Goal: Information Seeking & Learning: Learn about a topic

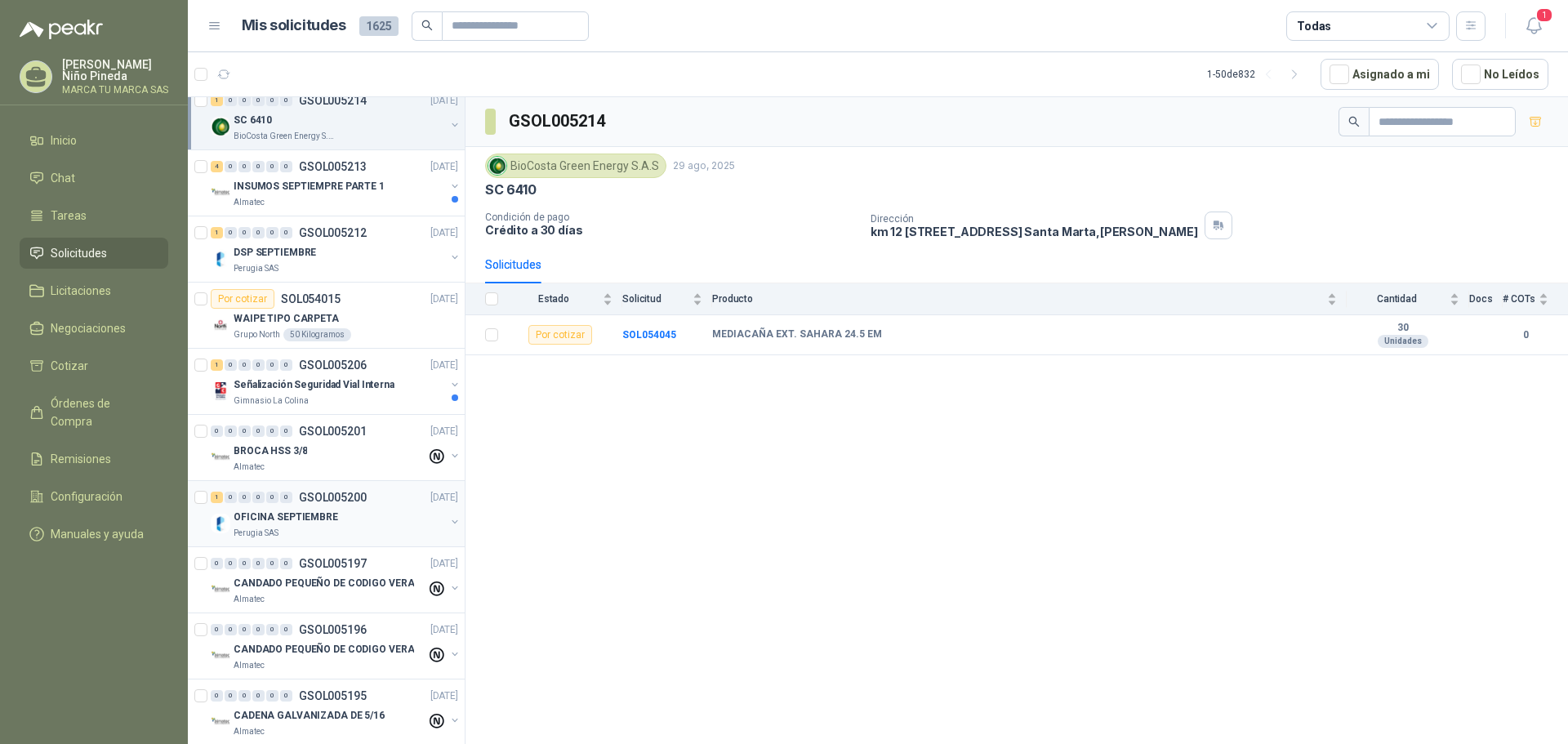
scroll to position [653, 0]
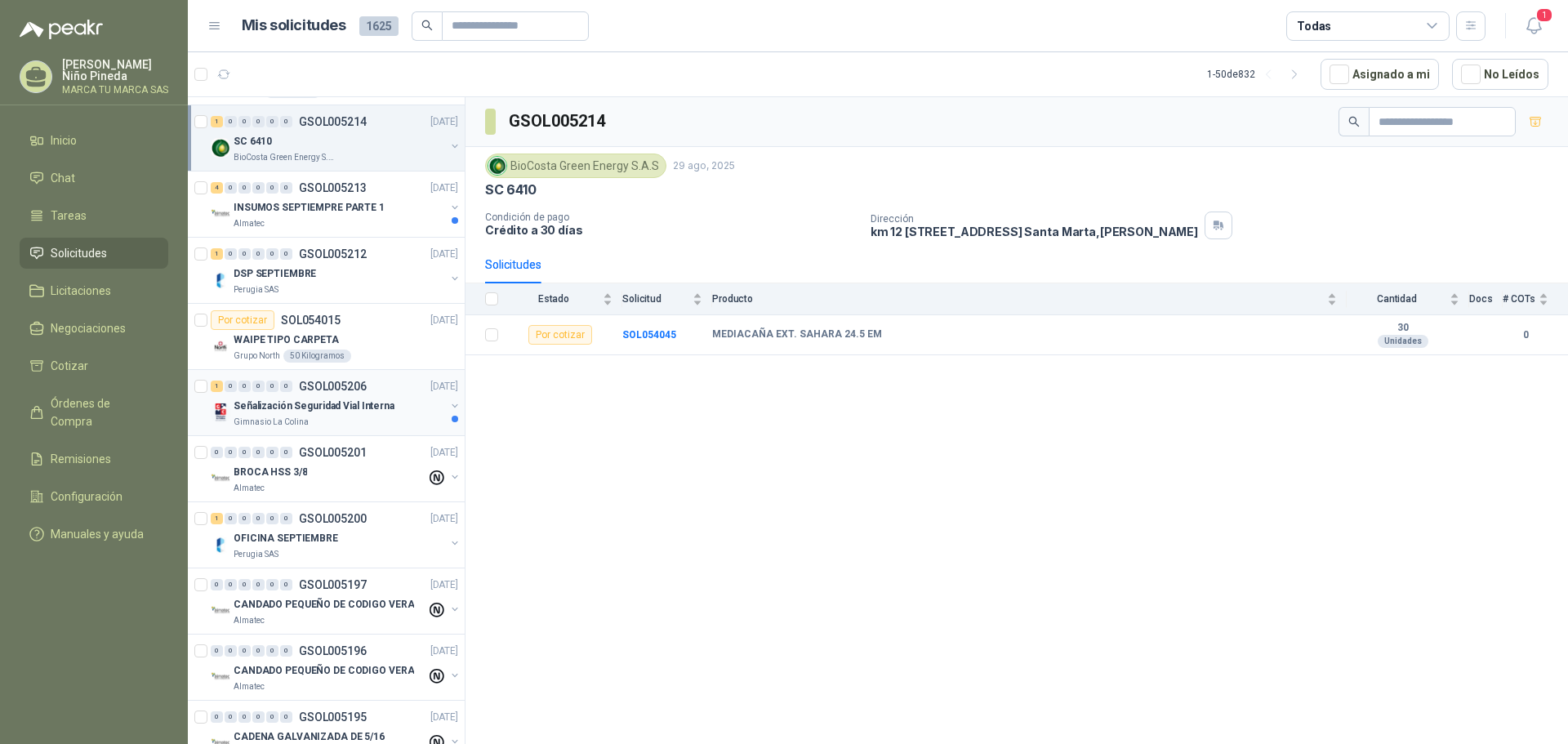
click at [364, 404] on p "Señalización Seguridad Vial Interna" at bounding box center [315, 406] width 161 height 16
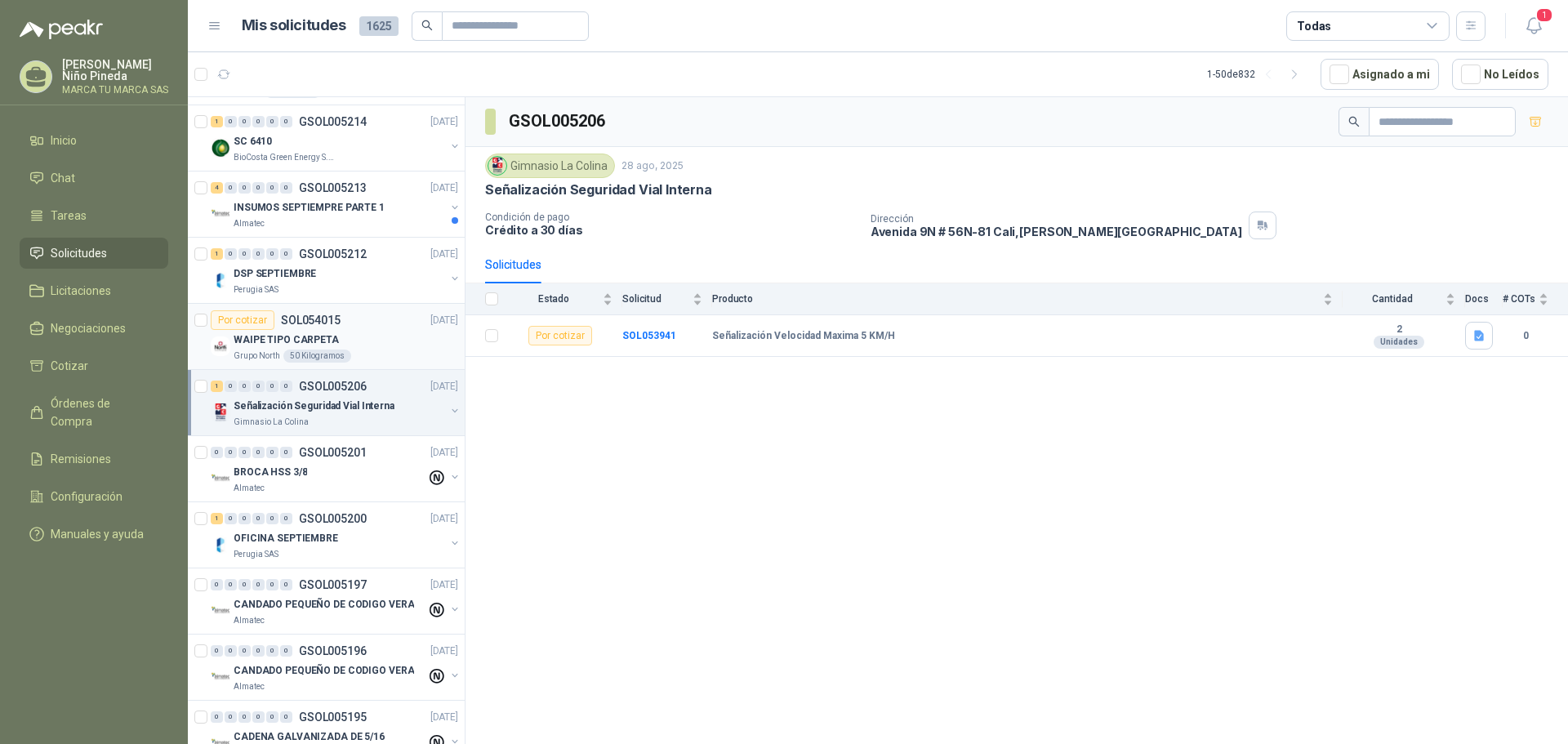
click at [373, 339] on div "WAIPE TIPO CARPETA" at bounding box center [346, 340] width 225 height 19
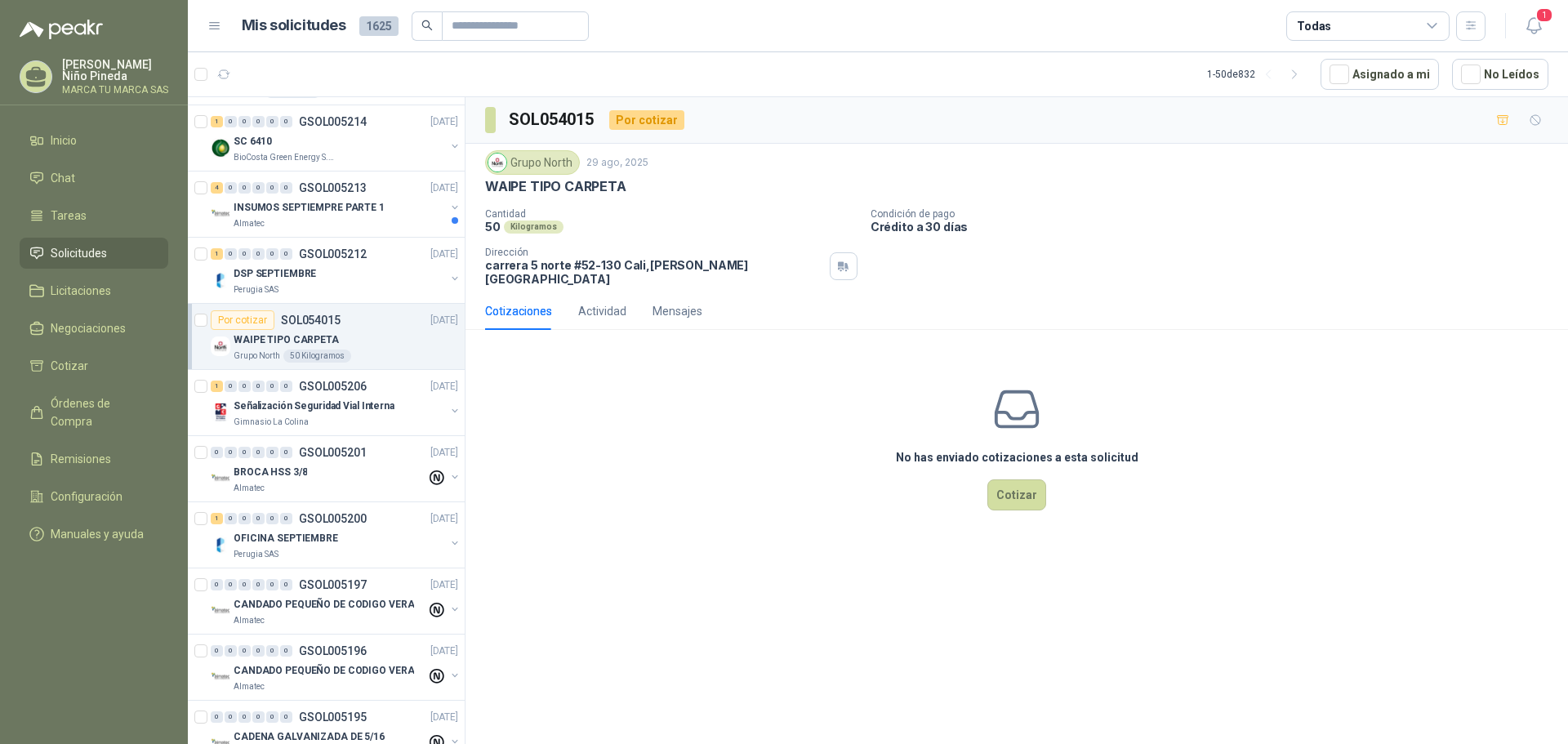
scroll to position [572, 0]
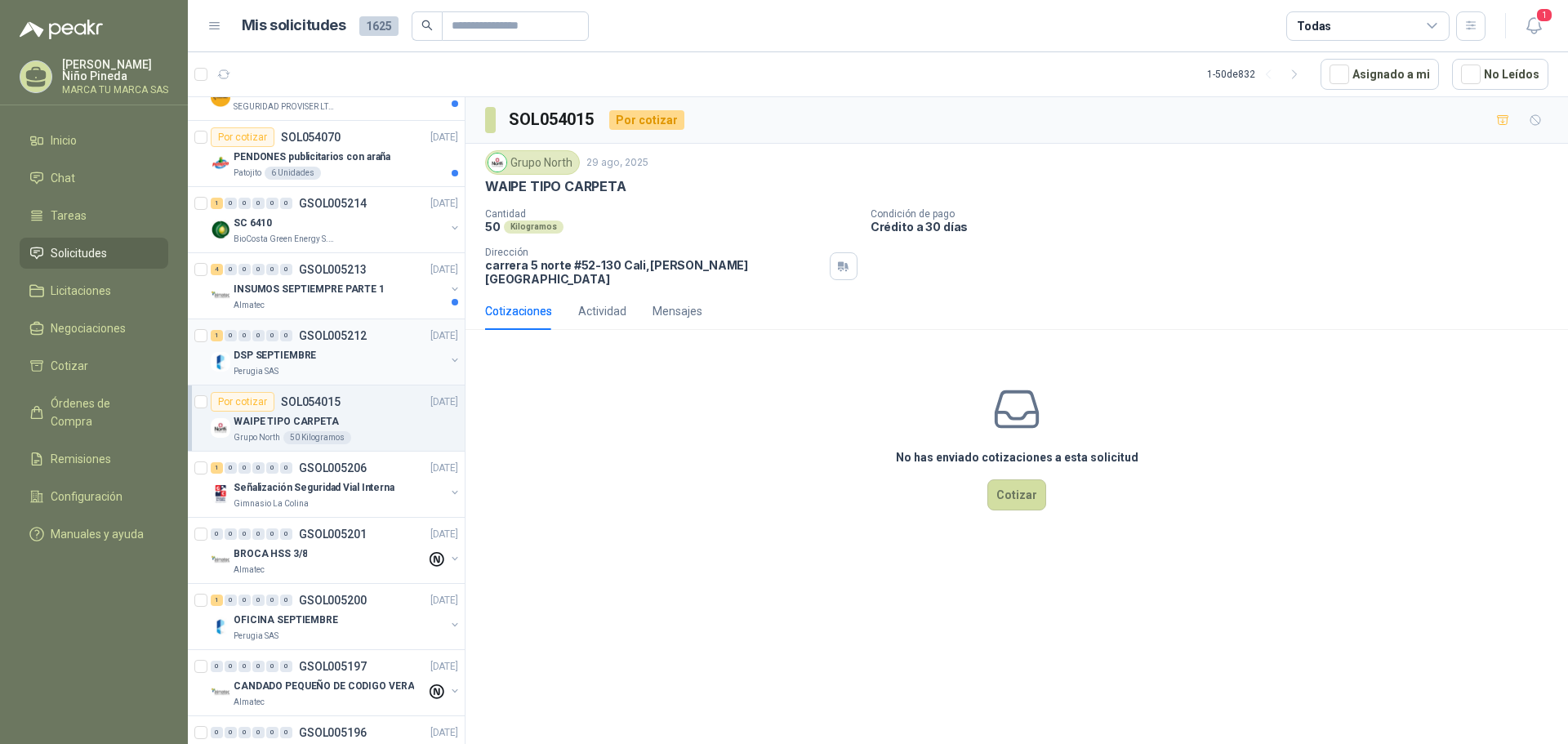
click at [355, 353] on div "DSP SEPTIEMBRE" at bounding box center [340, 355] width 212 height 19
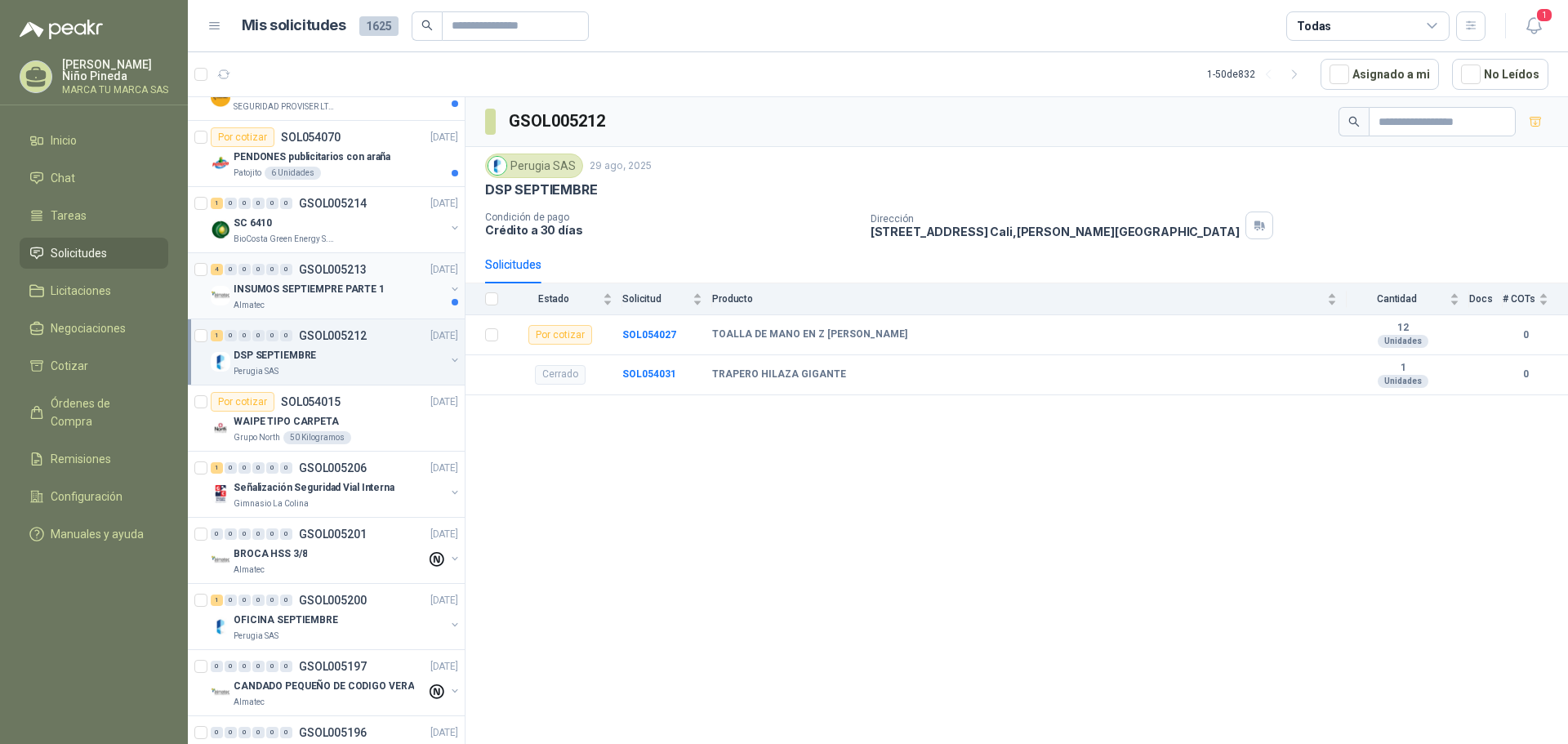
click at [359, 279] on div "INSUMOS SEPTIEMPRE PARTE 1" at bounding box center [340, 289] width 212 height 19
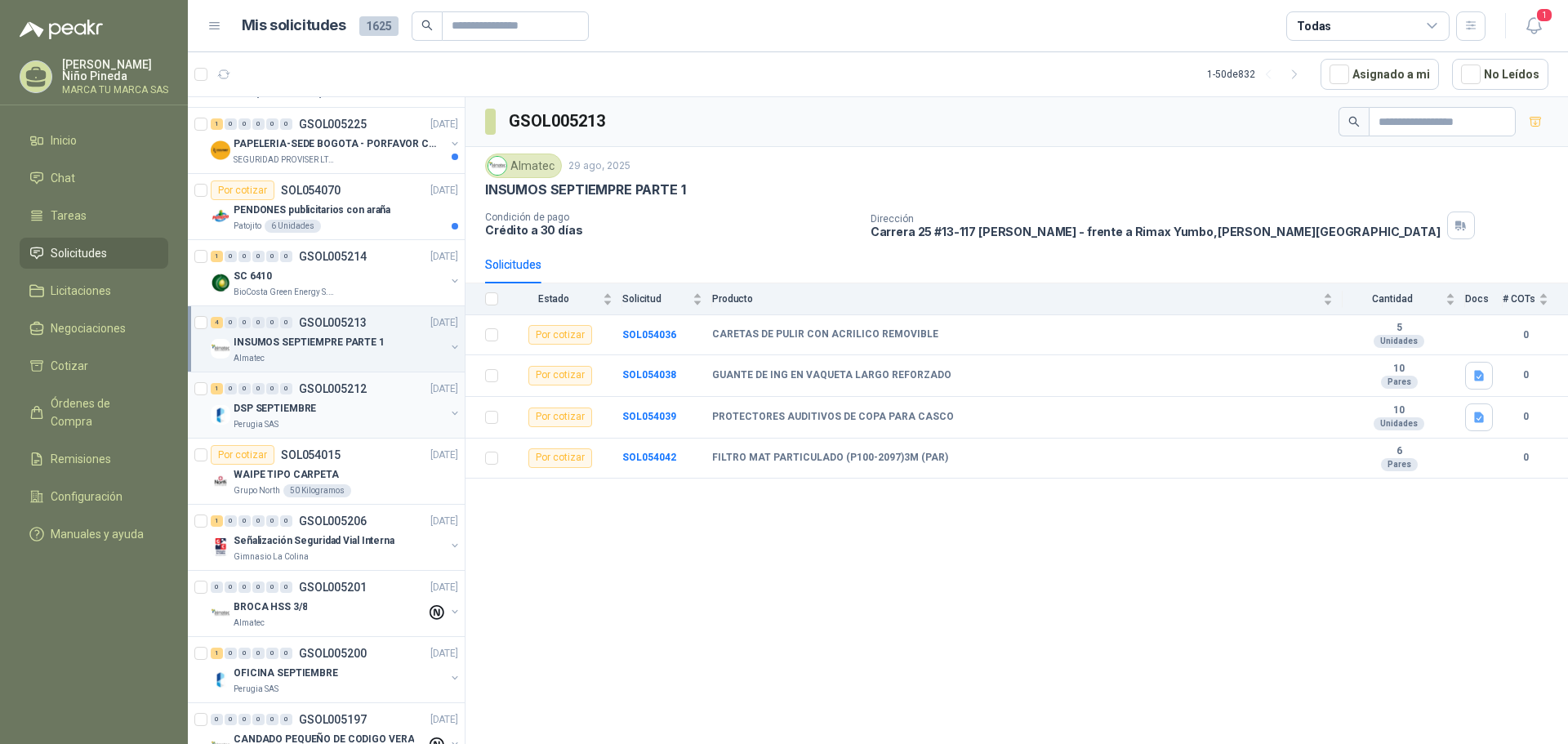
scroll to position [490, 0]
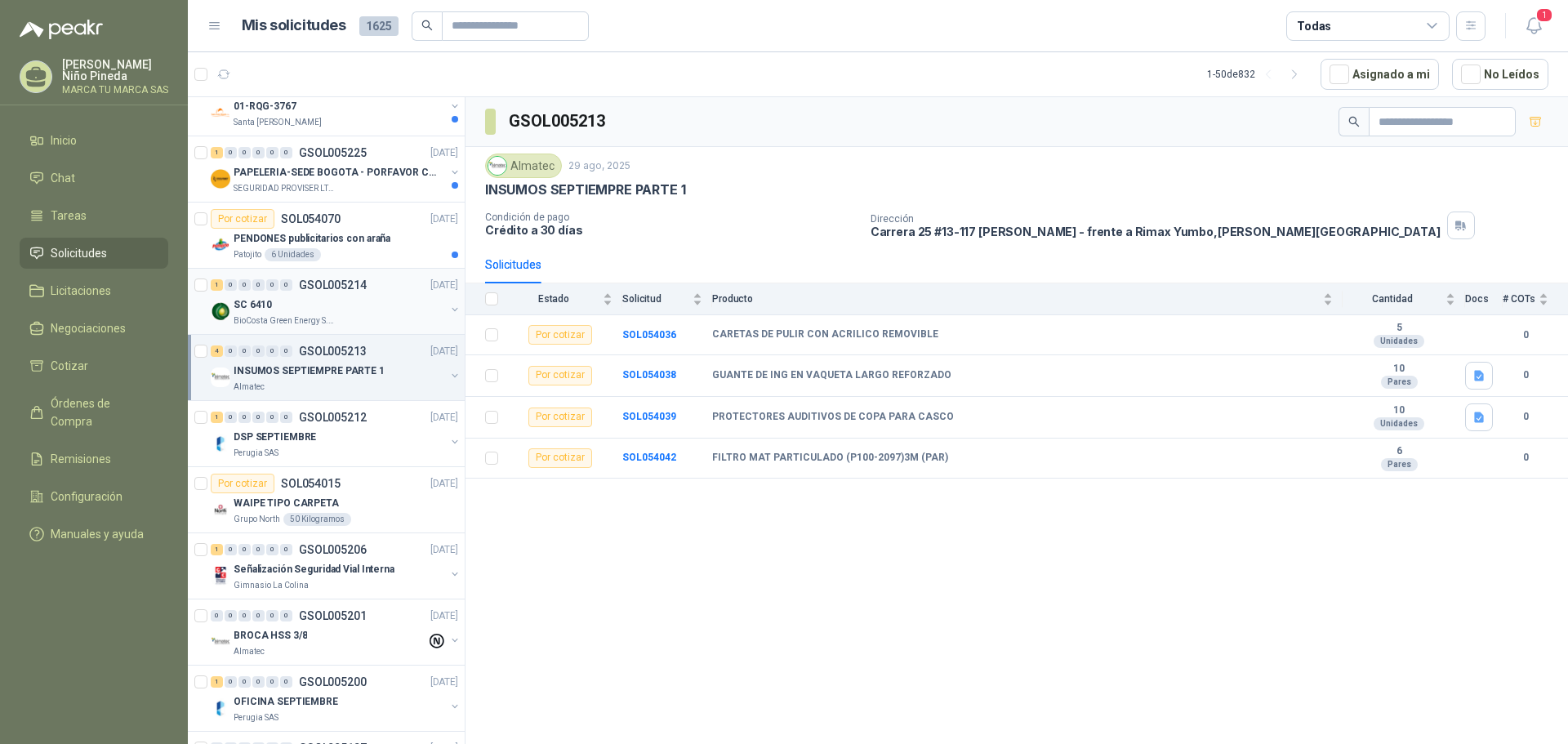
click at [332, 307] on div "SC 6410" at bounding box center [340, 304] width 212 height 19
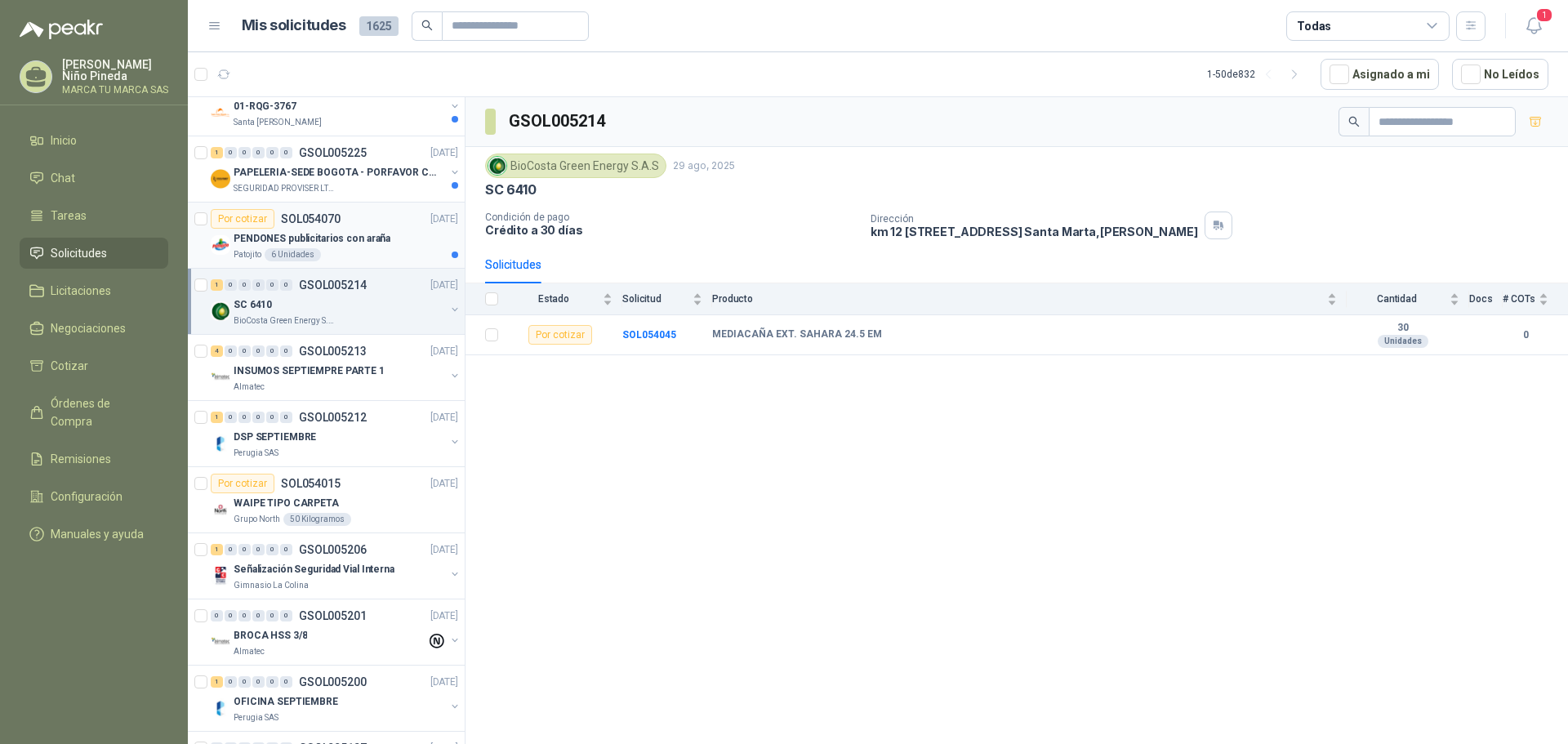
click at [354, 234] on p "PENDONES publicitarios con araña" at bounding box center [313, 239] width 157 height 16
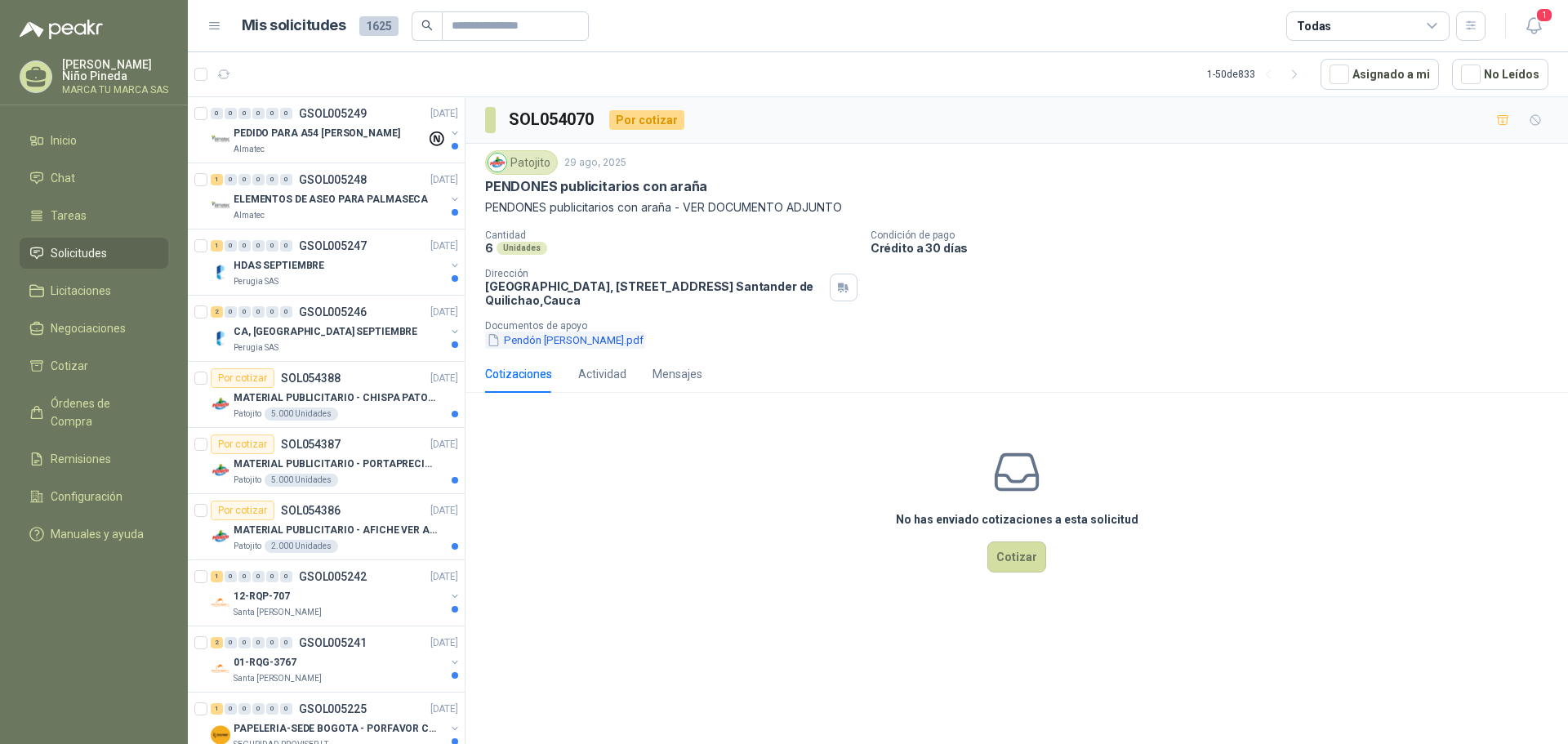
click at [585, 341] on button "Pendón [PERSON_NAME].pdf" at bounding box center [565, 341] width 160 height 18
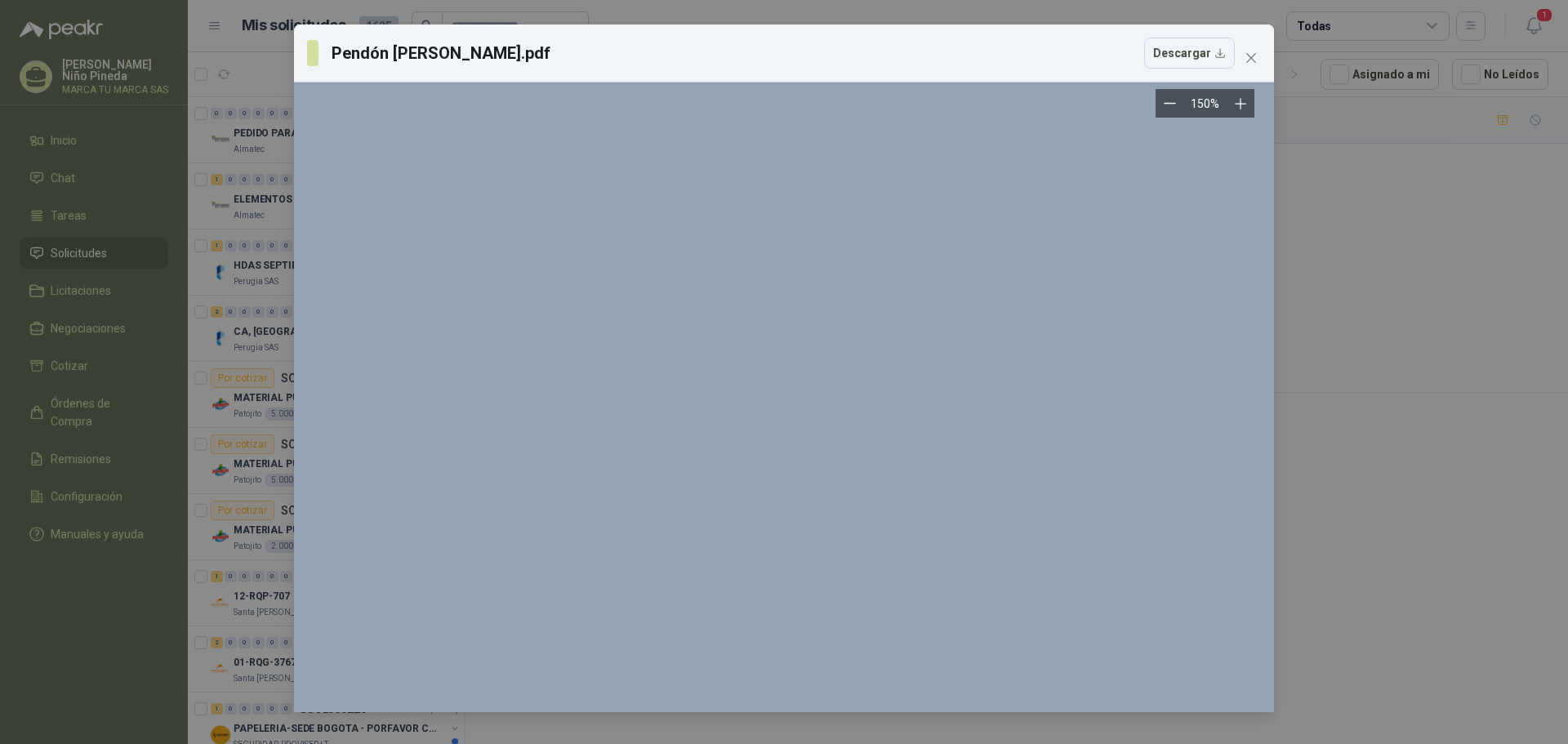
scroll to position [2043, 0]
click at [1171, 104] on icon "Zoom out" at bounding box center [1169, 104] width 10 height 0
click at [1172, 103] on icon "Zoom out" at bounding box center [1176, 103] width 12 height 12
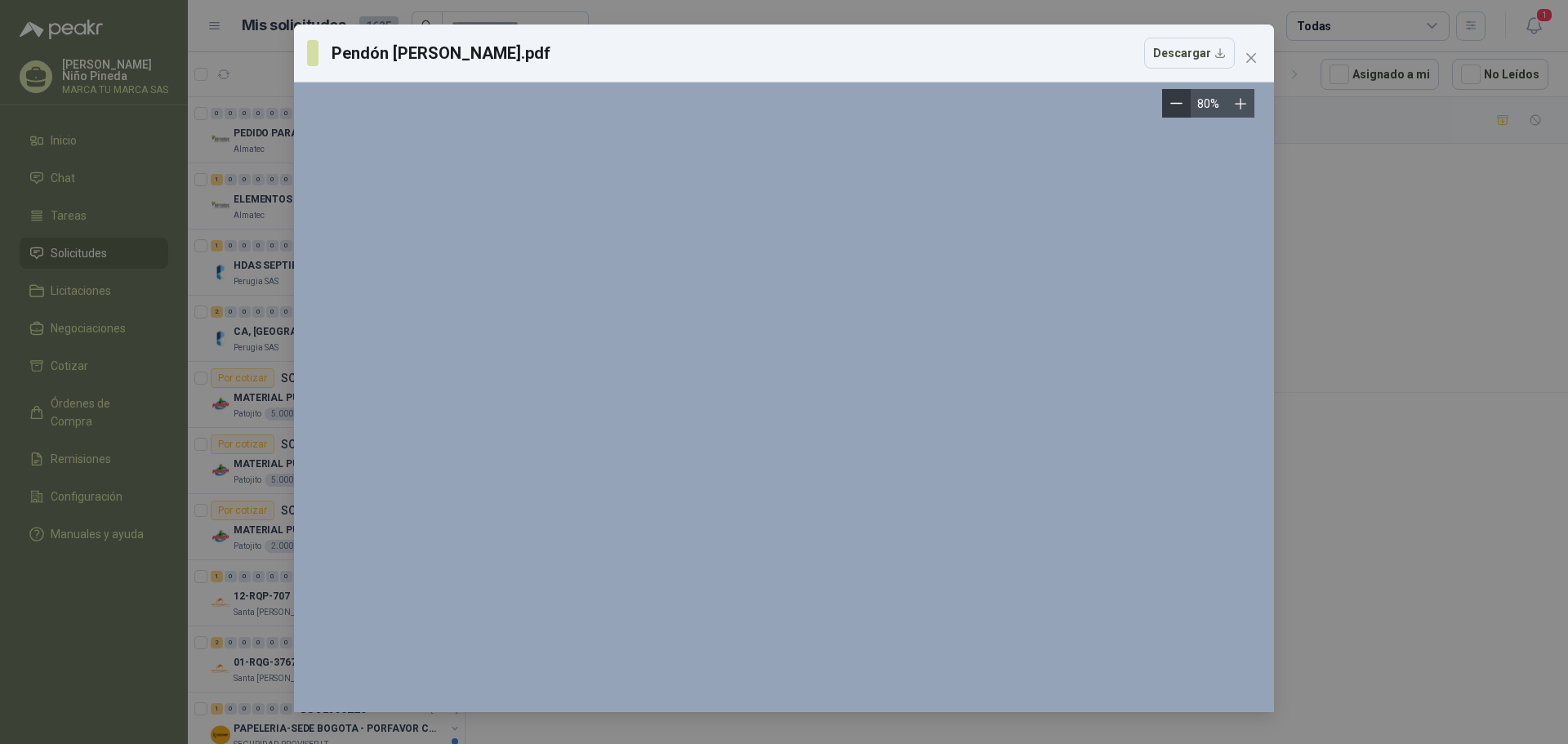
click at [1172, 103] on icon "Zoom out" at bounding box center [1176, 103] width 12 height 12
click at [1172, 105] on icon "Zoom out" at bounding box center [1176, 103] width 12 height 12
click at [1177, 105] on icon "Zoom out" at bounding box center [1176, 103] width 12 height 12
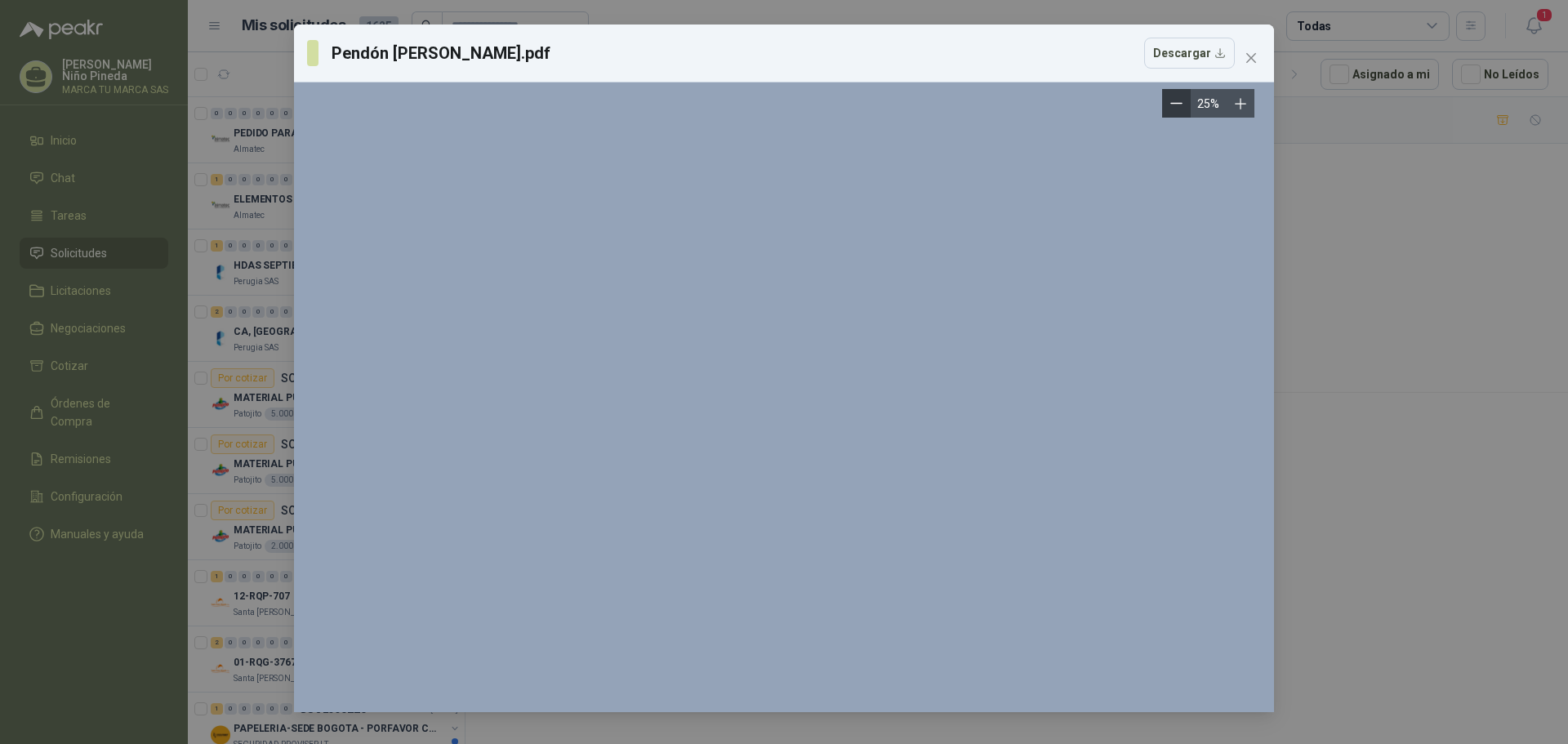
scroll to position [924, 0]
click at [1177, 105] on icon "Zoom out" at bounding box center [1176, 103] width 12 height 12
click at [1177, 102] on icon "Zoom out" at bounding box center [1176, 103] width 12 height 12
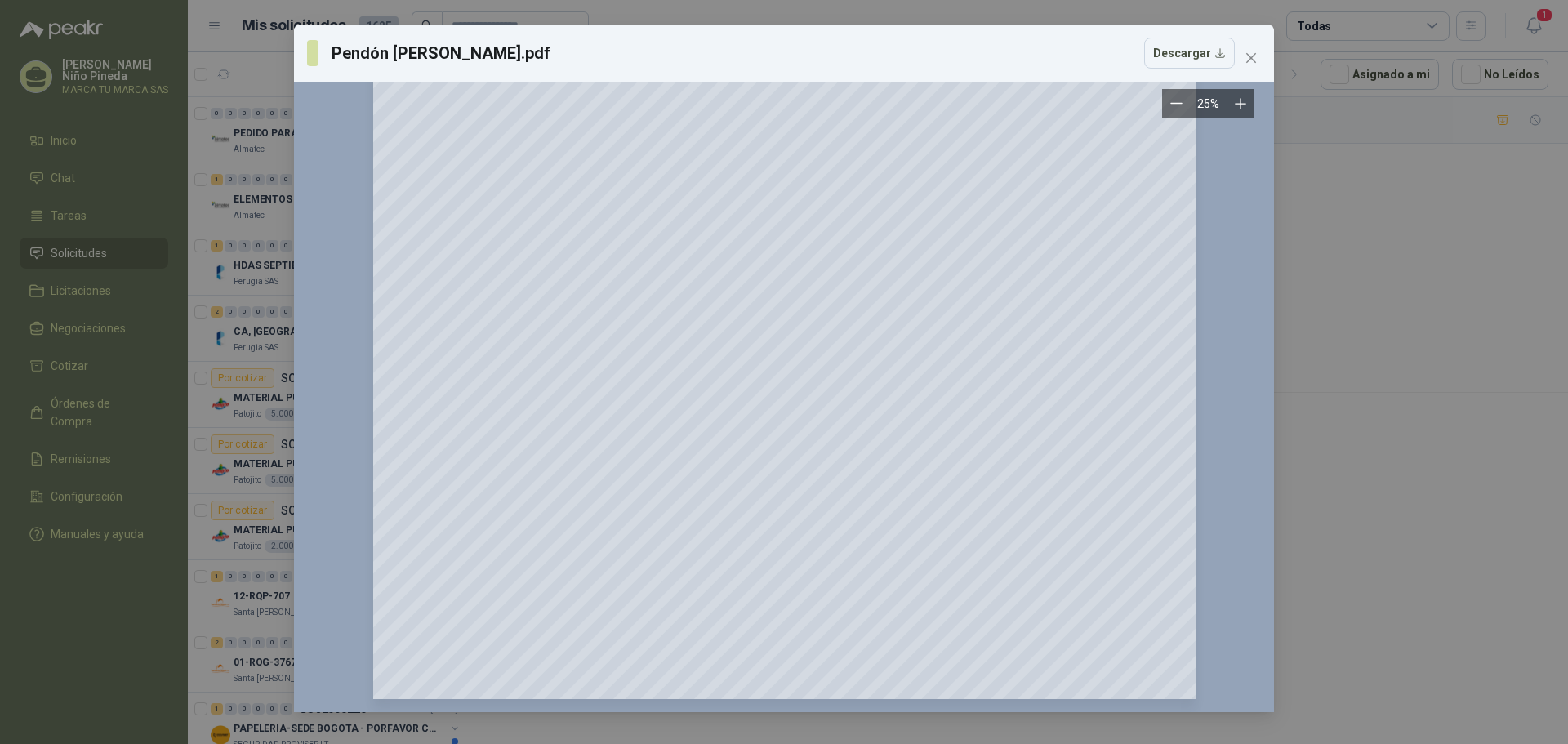
click at [1177, 102] on icon "Zoom out" at bounding box center [1176, 103] width 12 height 12
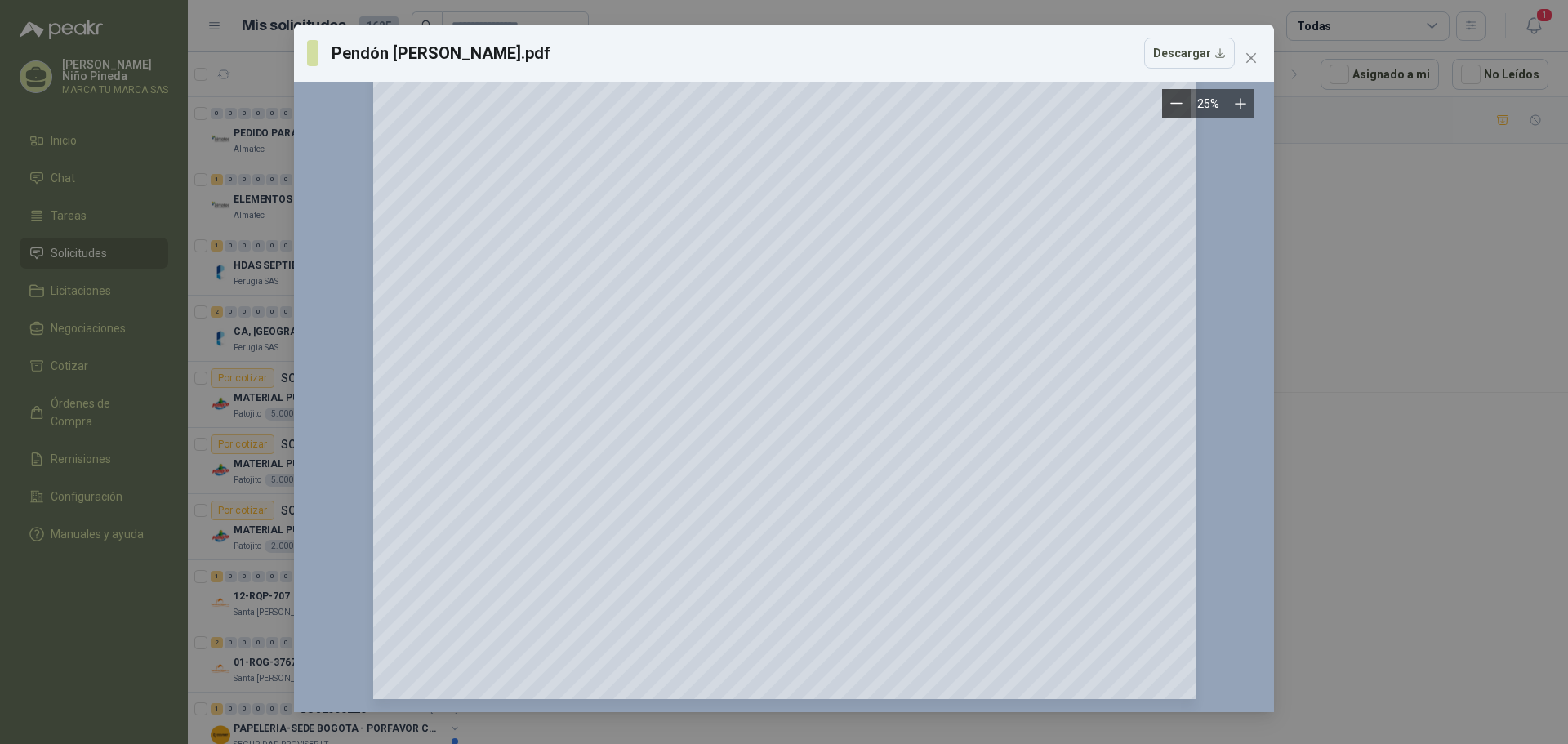
click at [1177, 102] on icon "Zoom out" at bounding box center [1176, 103] width 12 height 12
click at [1171, 108] on icon "Zoom out" at bounding box center [1176, 103] width 12 height 12
click at [1252, 58] on icon "close" at bounding box center [1252, 57] width 10 height 10
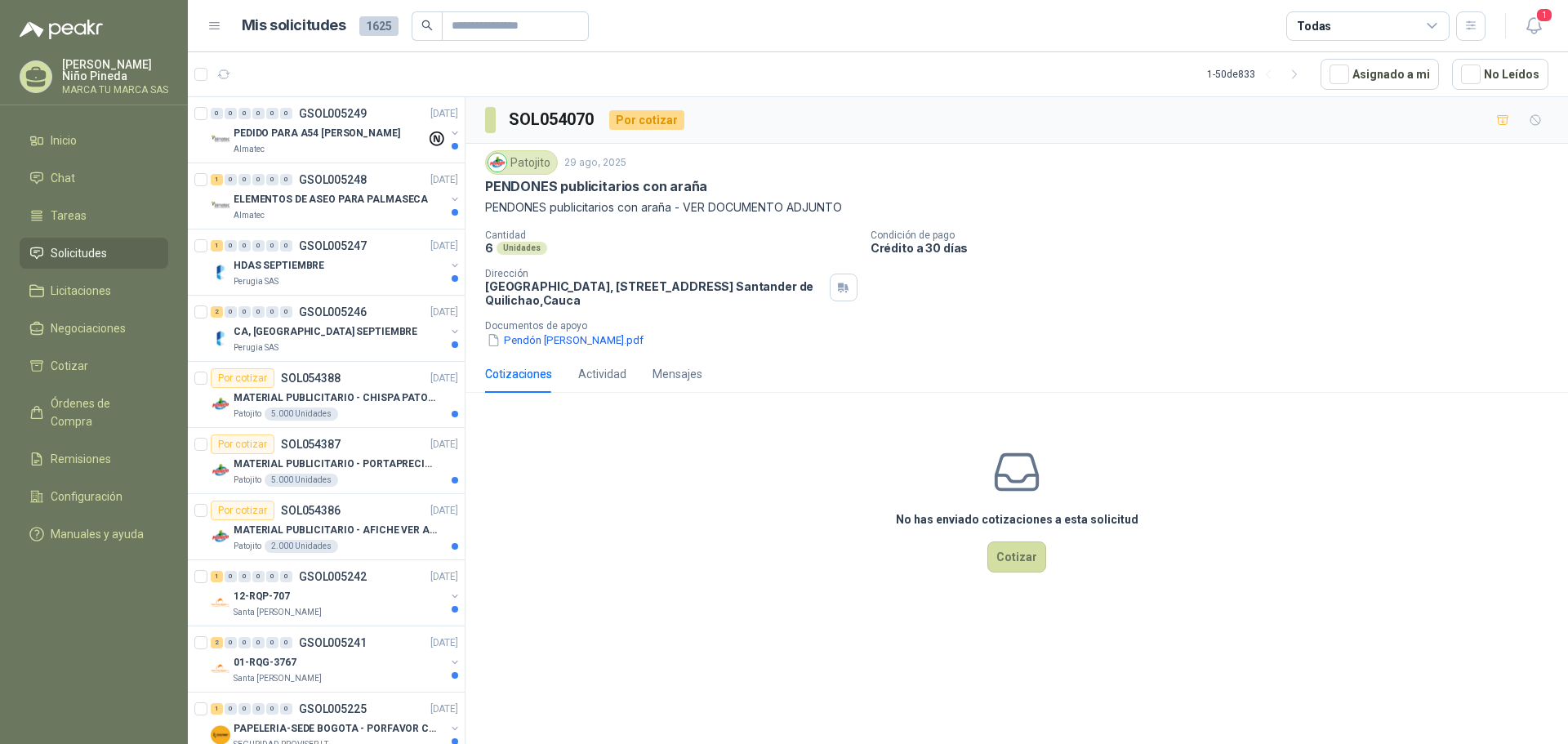
click at [528, 160] on div "Patojito" at bounding box center [522, 162] width 73 height 24
click at [591, 381] on div "Actividad" at bounding box center [602, 374] width 48 height 18
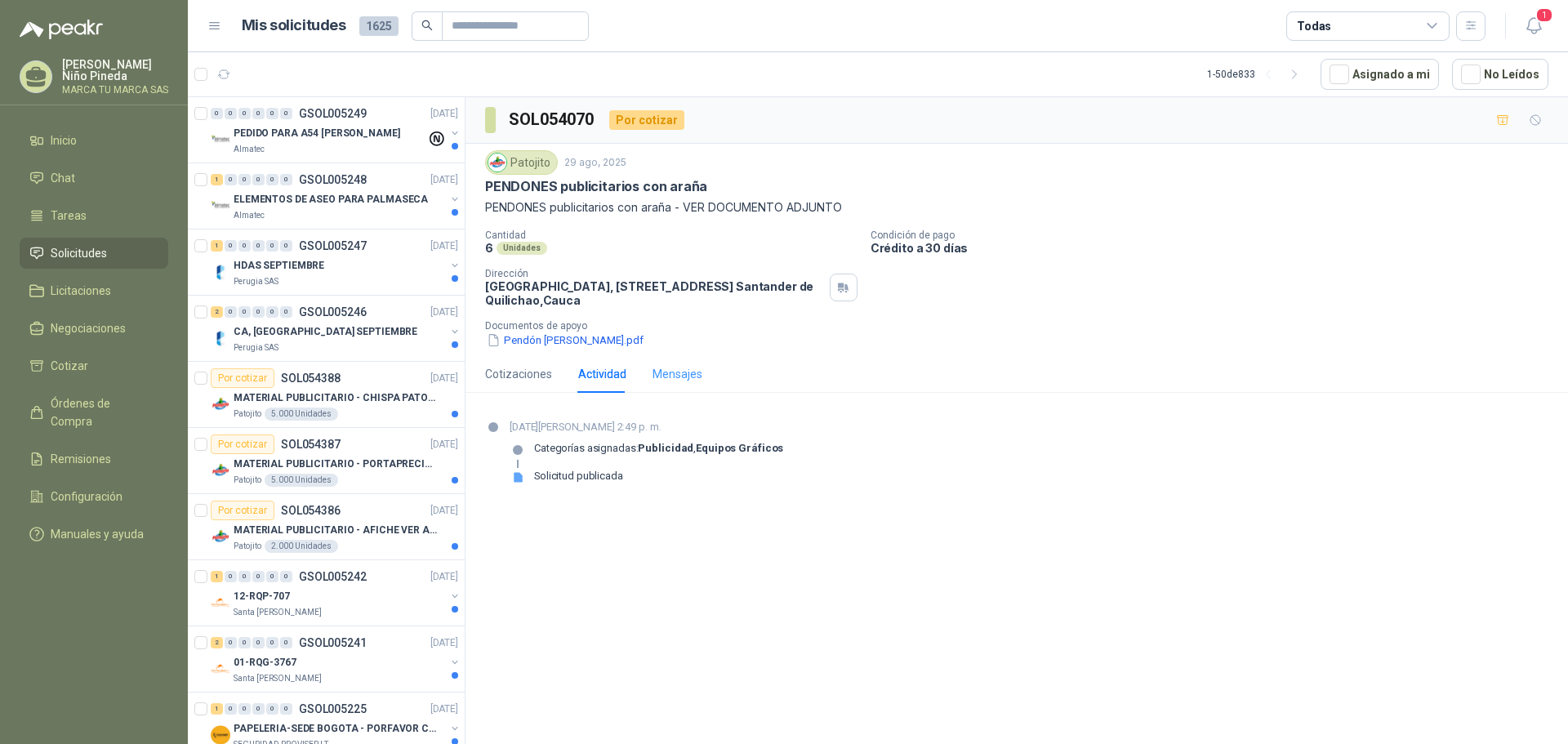
click at [664, 388] on div "Mensajes" at bounding box center [678, 374] width 50 height 38
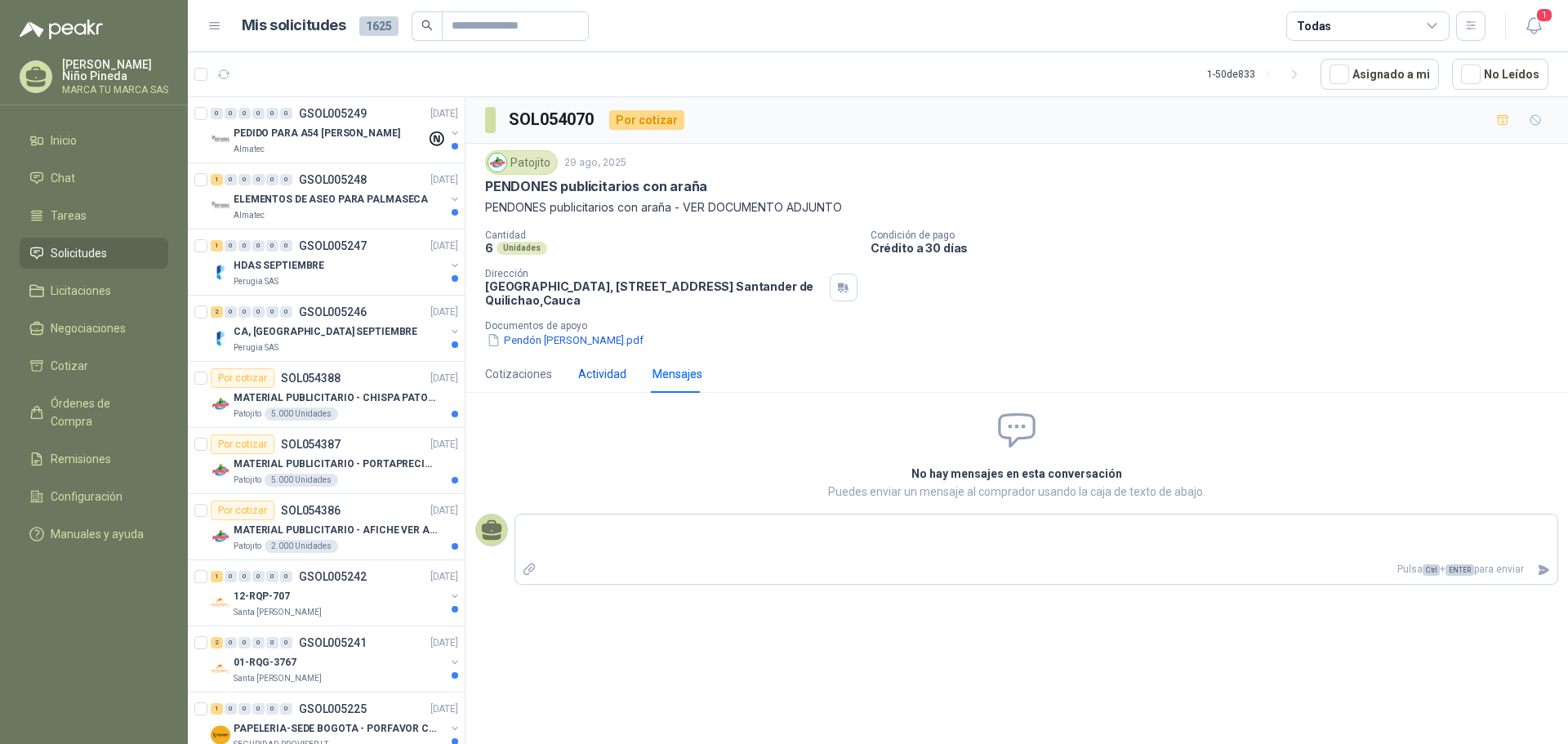
click at [597, 376] on div "Actividad" at bounding box center [602, 374] width 48 height 18
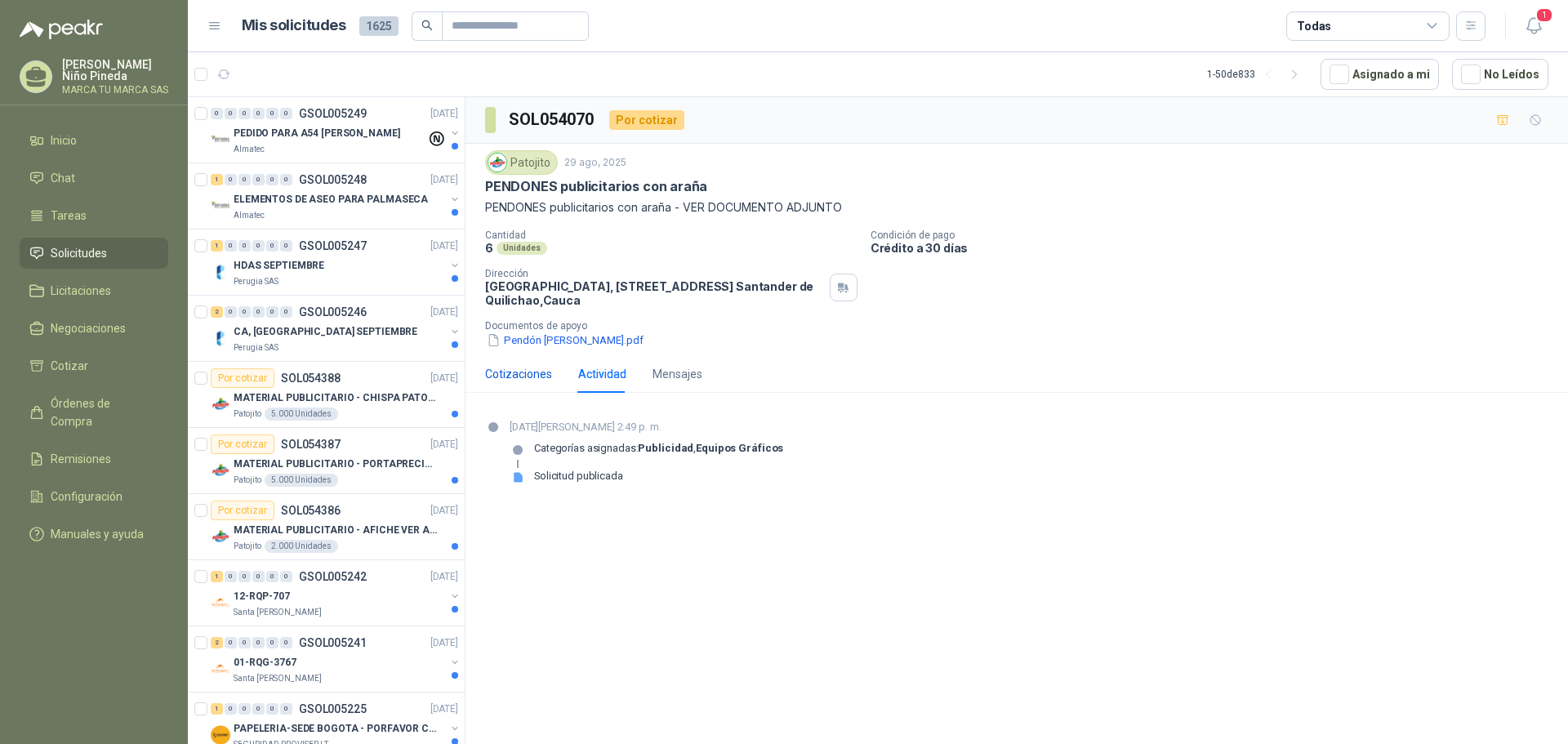
click at [544, 375] on div "Cotizaciones" at bounding box center [519, 374] width 67 height 18
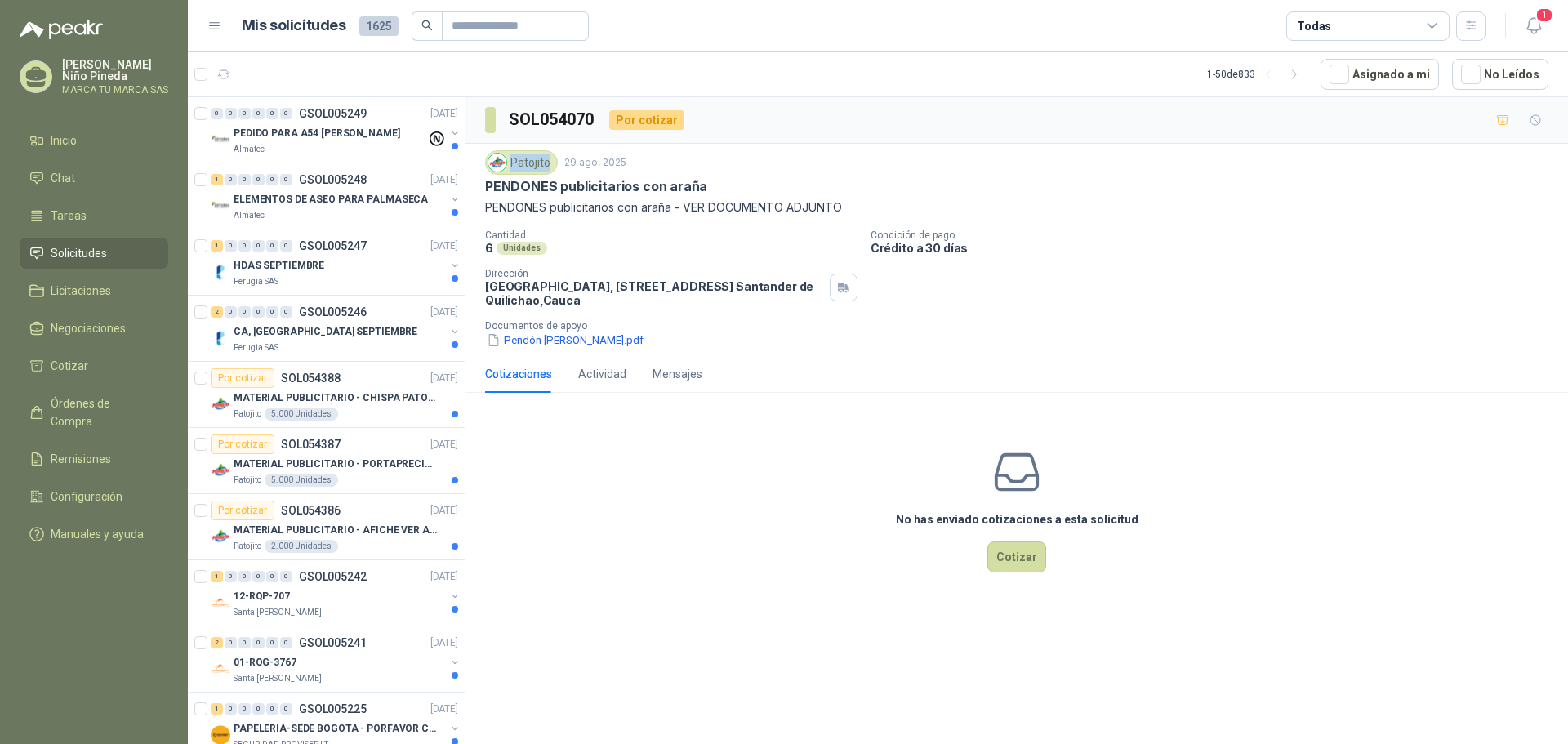
drag, startPoint x: 511, startPoint y: 161, endPoint x: 549, endPoint y: 161, distance: 38.0
click at [549, 161] on div "Patojito" at bounding box center [522, 162] width 73 height 24
copy div "Patojito"
drag, startPoint x: 549, startPoint y: 304, endPoint x: 613, endPoint y: 301, distance: 64.1
click at [613, 301] on p "[GEOGRAPHIC_DATA], [STREET_ADDRESS]" at bounding box center [655, 293] width 339 height 28
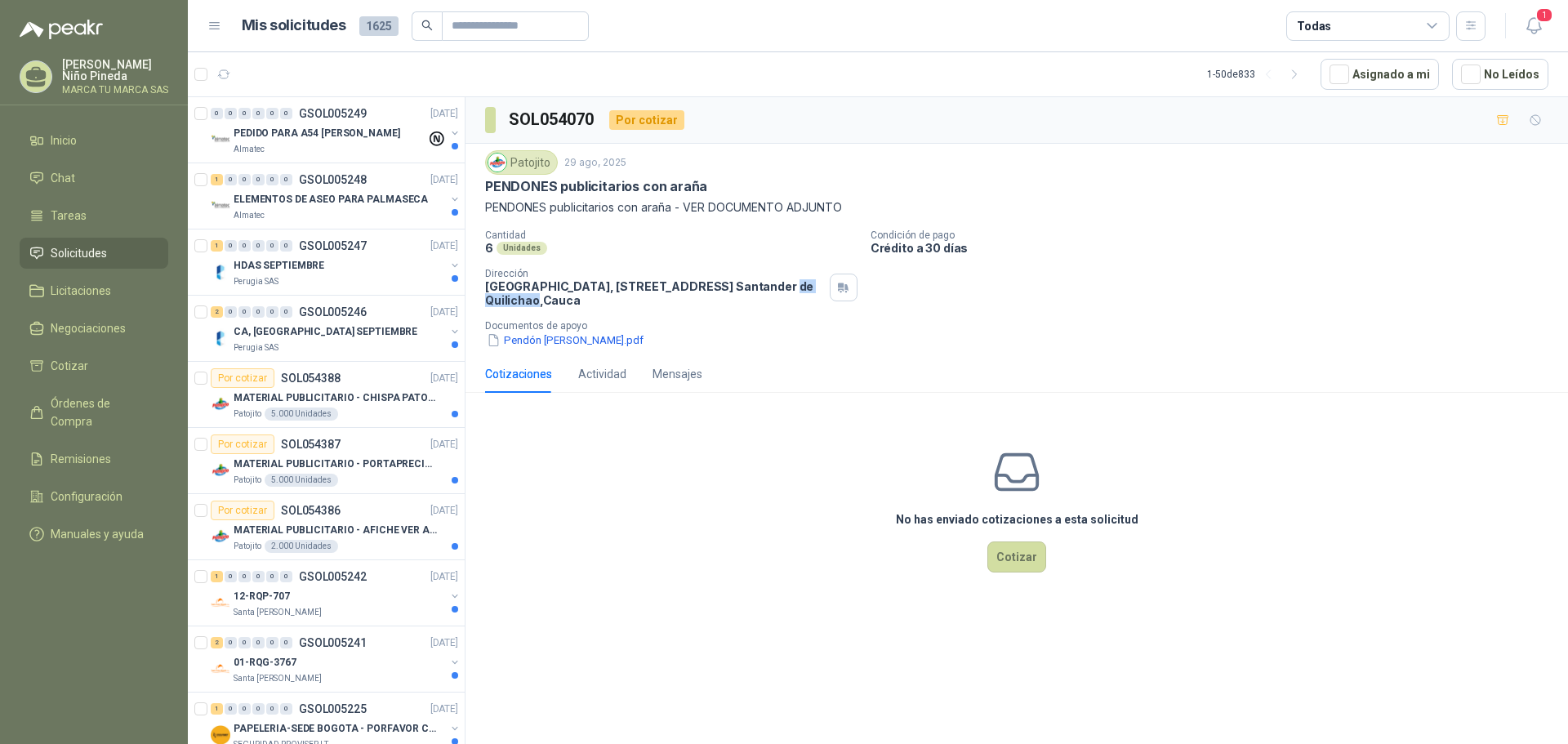
copy p "de Quilichao"
drag, startPoint x: 487, startPoint y: 188, endPoint x: 726, endPoint y: 196, distance: 239.1
click at [726, 196] on div "Patojito [DATE] PENDONES publicitarios con araña PENDONES publicitarios con ara…" at bounding box center [1018, 183] width 1064 height 67
copy p "PENDONES publicitarios con araña"
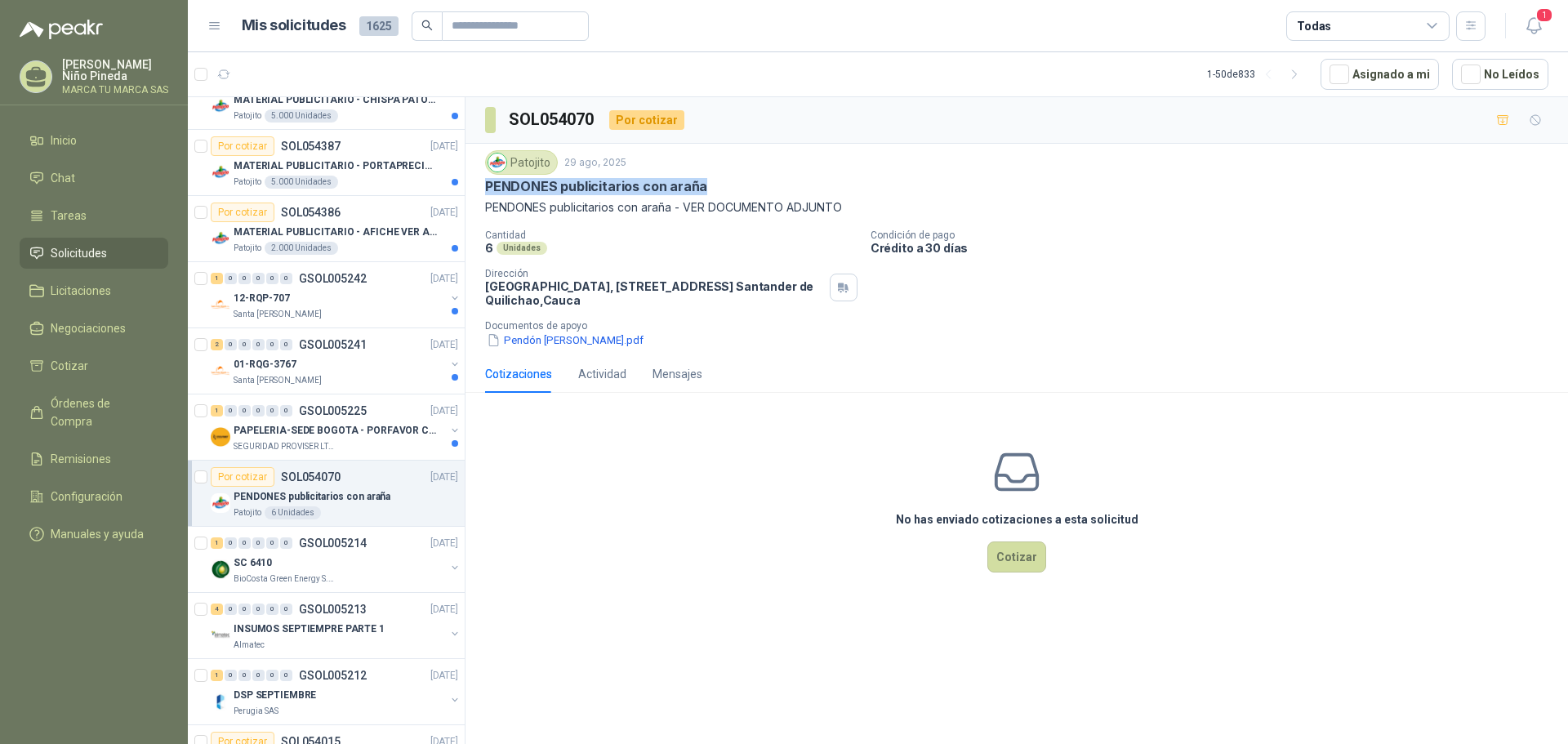
scroll to position [327, 0]
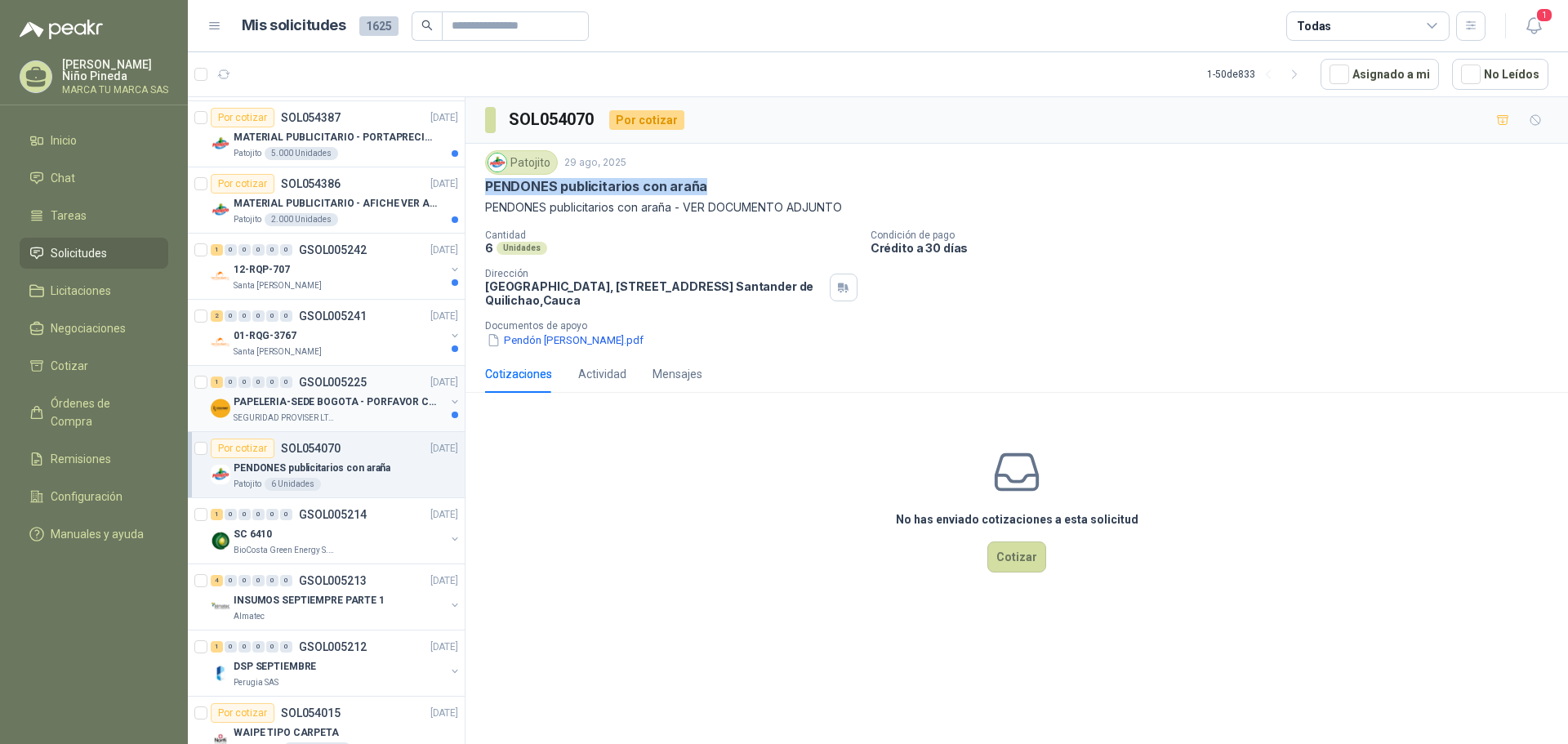
click at [334, 406] on p "PAPELERIA-SEDE BOGOTA - PORFAVOR CTZ COMPLETO" at bounding box center [336, 403] width 204 height 16
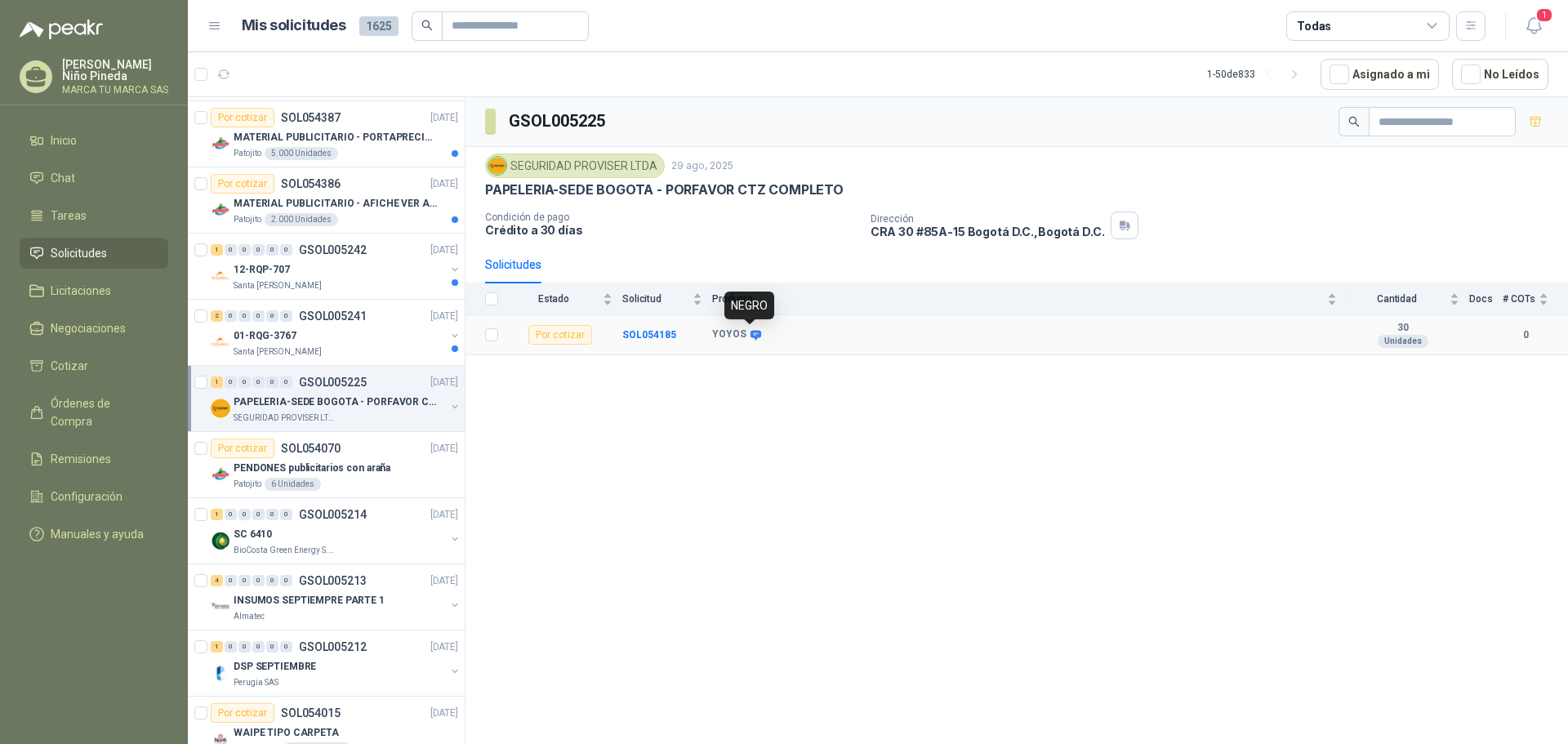
click at [754, 339] on icon at bounding box center [756, 335] width 12 height 12
click at [754, 335] on icon at bounding box center [756, 335] width 10 height 10
click at [316, 349] on div "Santa [PERSON_NAME]" at bounding box center [340, 353] width 212 height 13
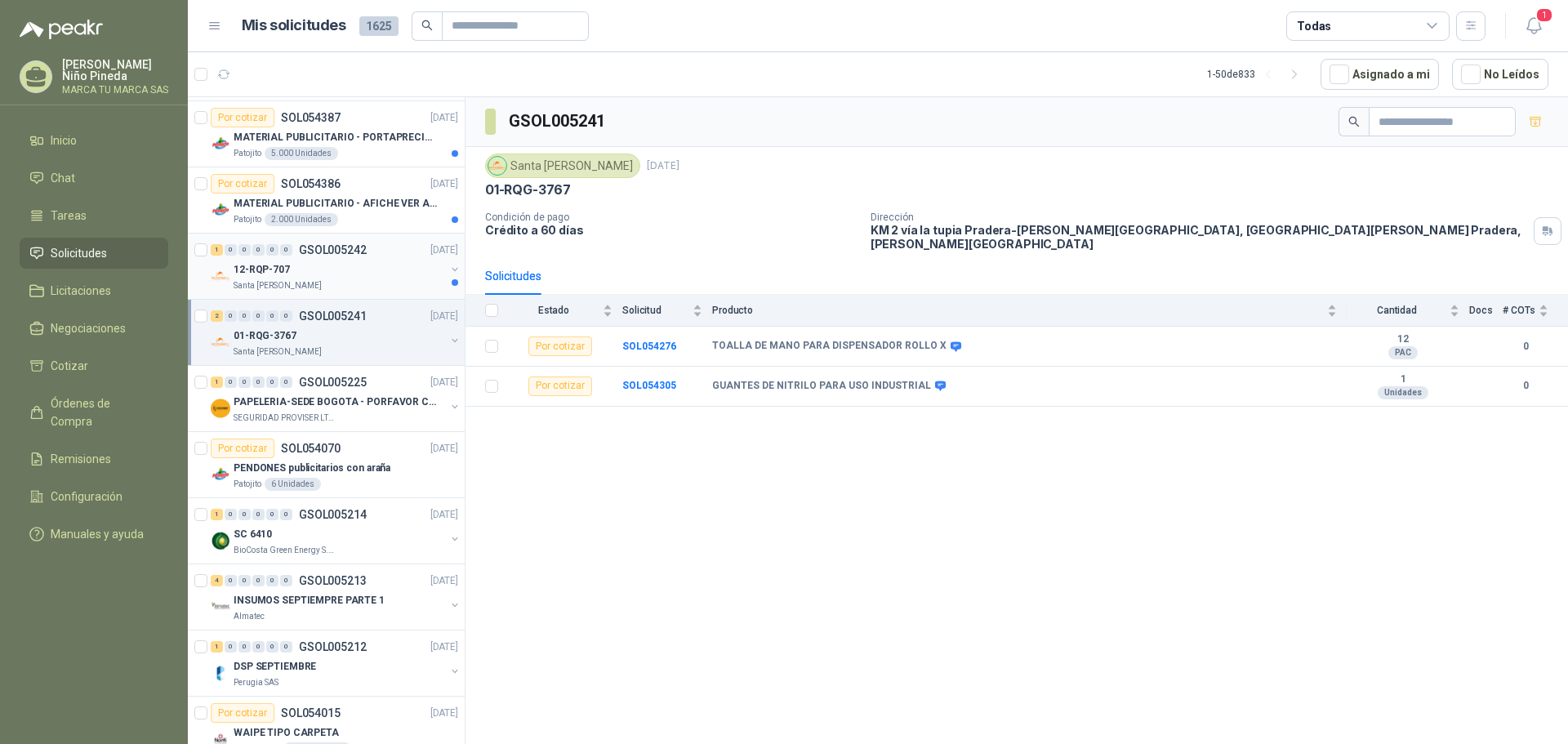
click at [352, 276] on div "12-RQP-707" at bounding box center [340, 269] width 212 height 19
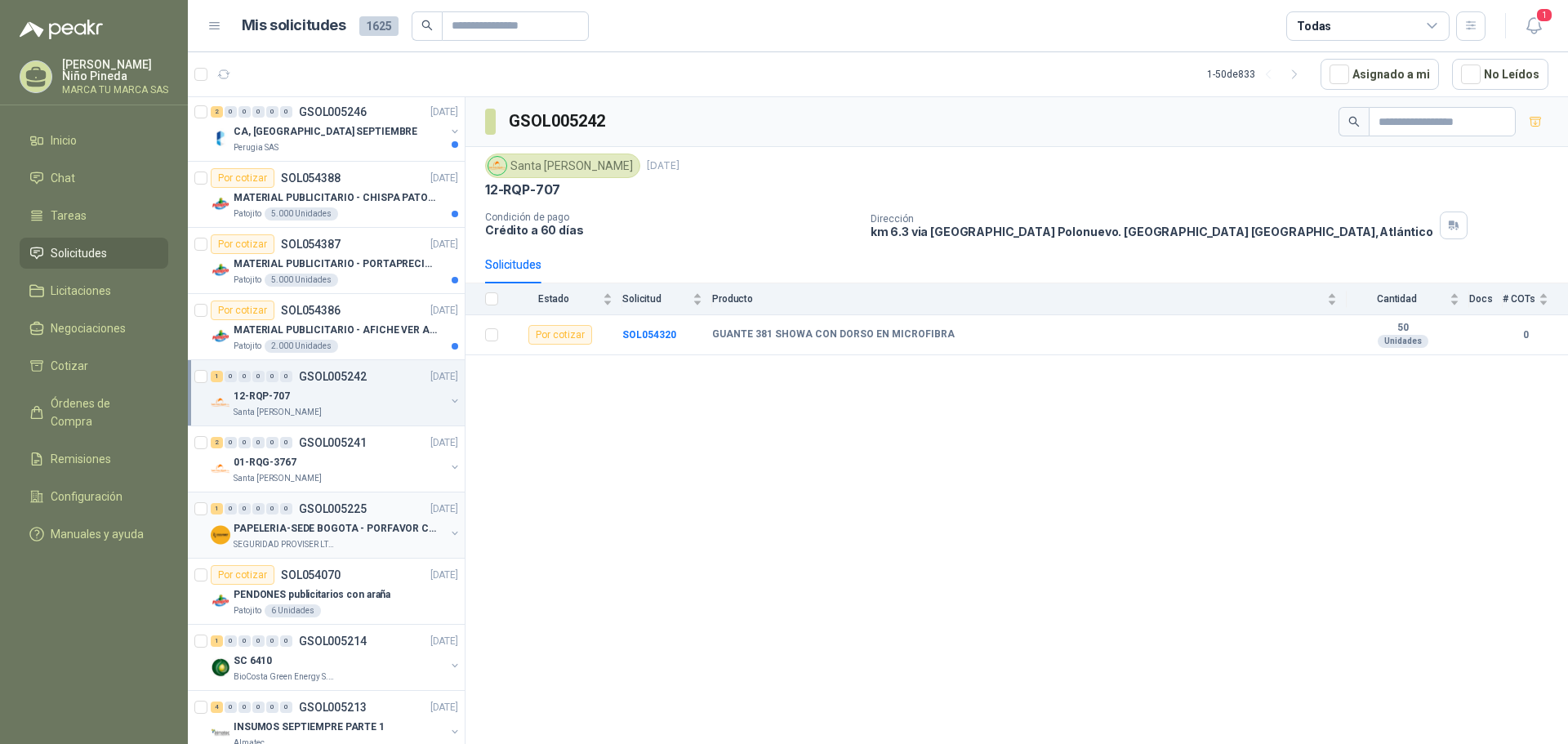
scroll to position [164, 0]
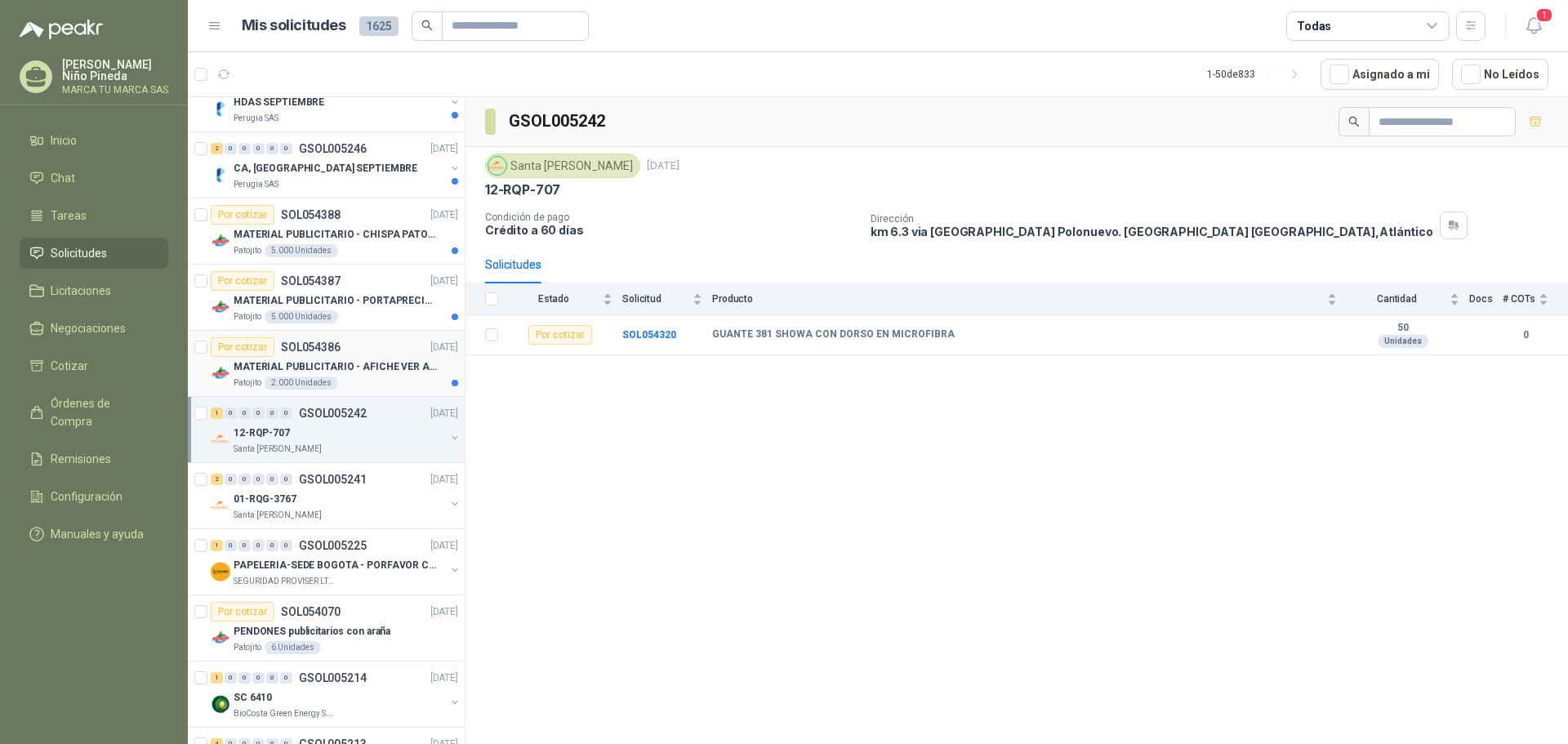
click at [367, 366] on p "MATERIAL PUBLICITARIO - AFICHE VER ADJUNTO" at bounding box center [336, 367] width 204 height 16
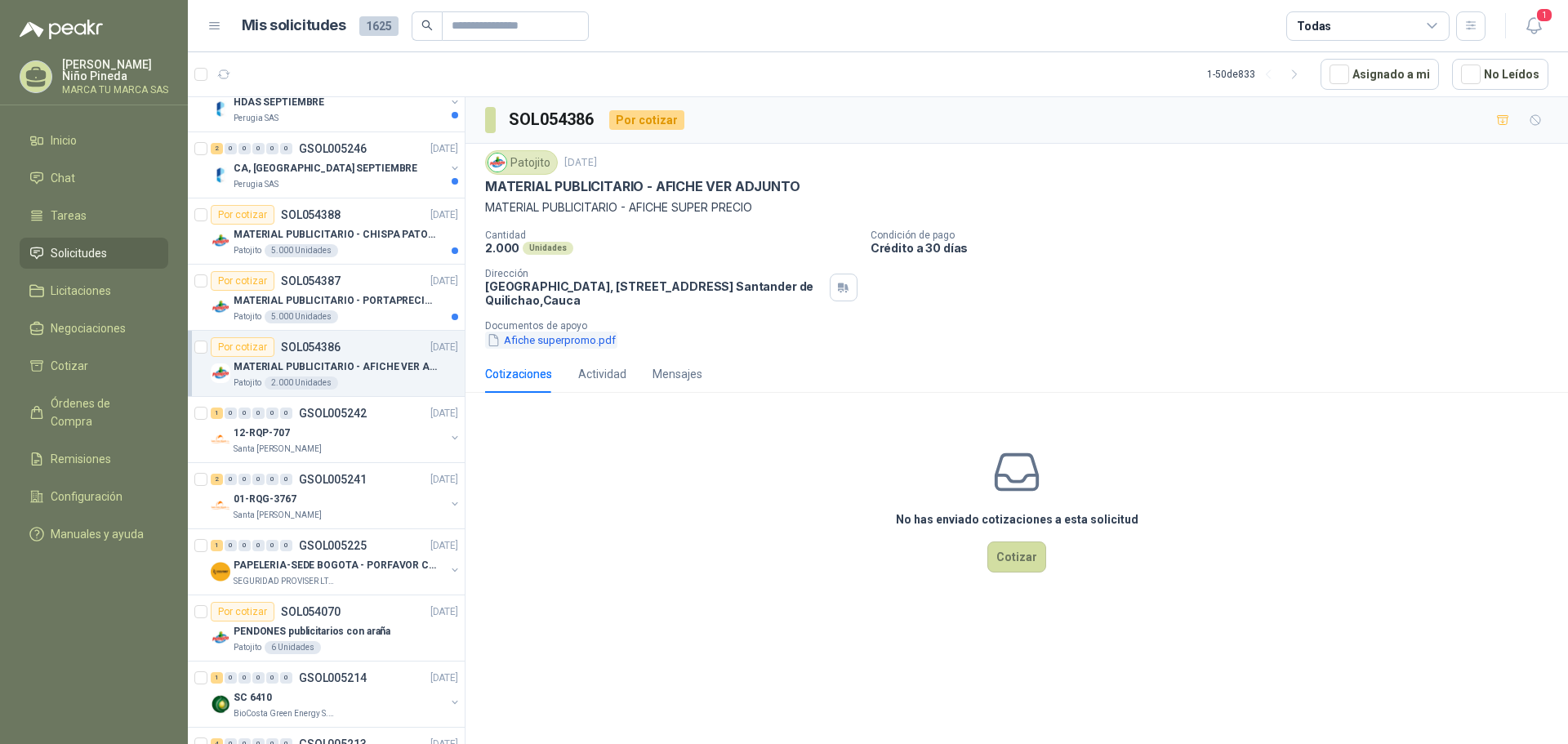
click at [599, 341] on button "Afiche superpromo.pdf" at bounding box center [551, 341] width 132 height 18
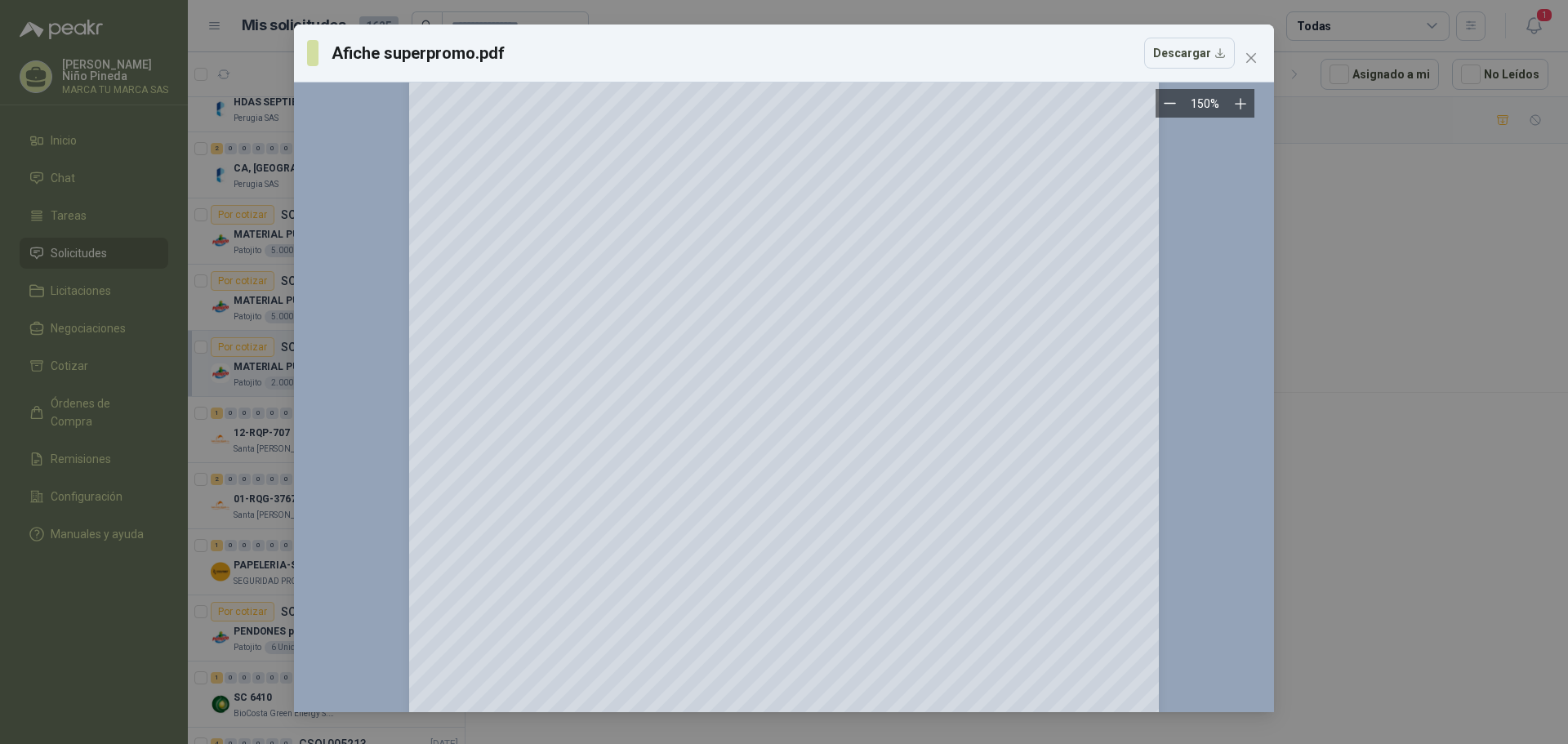
scroll to position [245, 0]
click at [1254, 54] on icon "close" at bounding box center [1252, 57] width 10 height 10
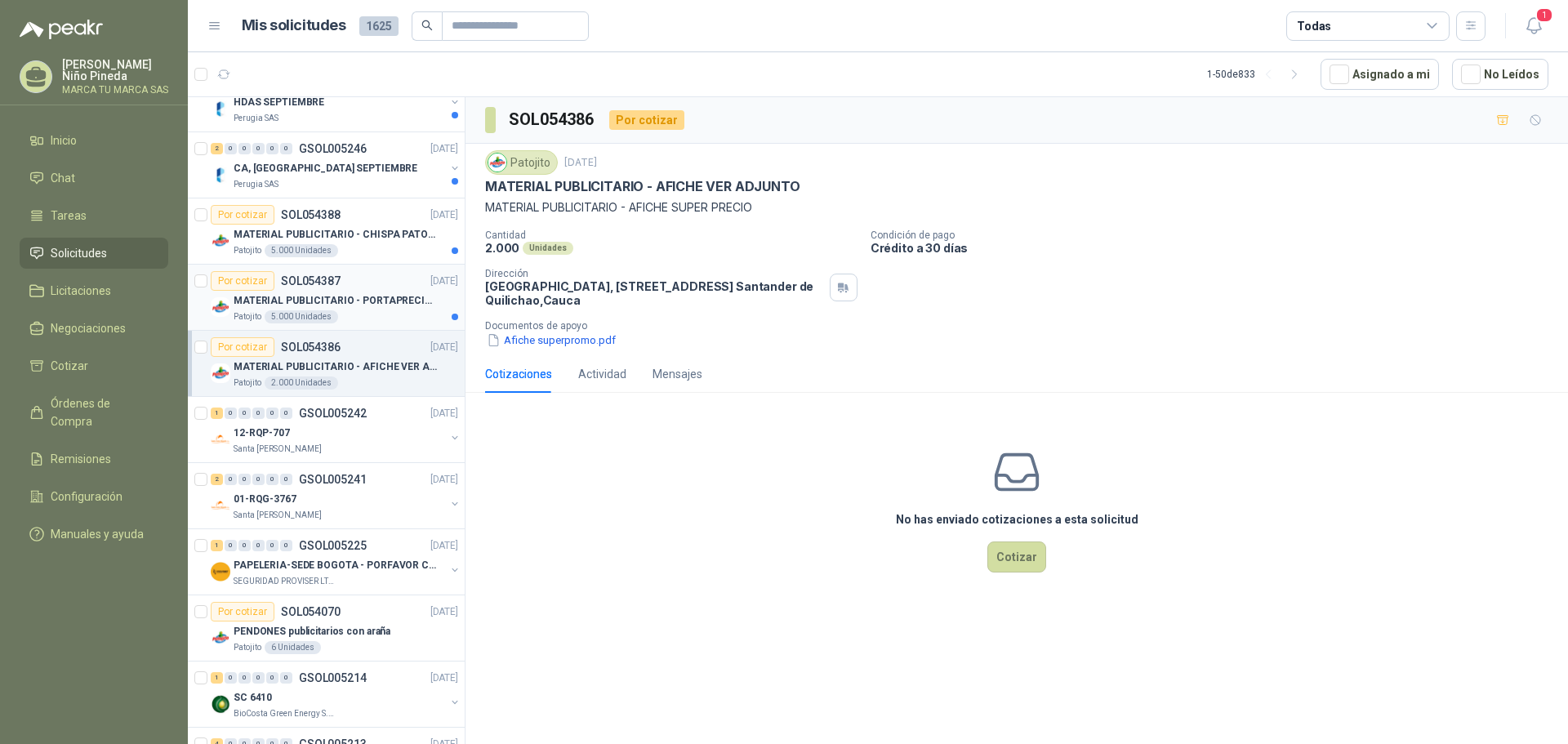
click at [377, 297] on p "MATERIAL PUBLICITARIO - PORTAPRECIOS VER ADJUNTO" at bounding box center [336, 301] width 204 height 16
click at [567, 341] on button "Portaprecio.pdf" at bounding box center [534, 341] width 97 height 18
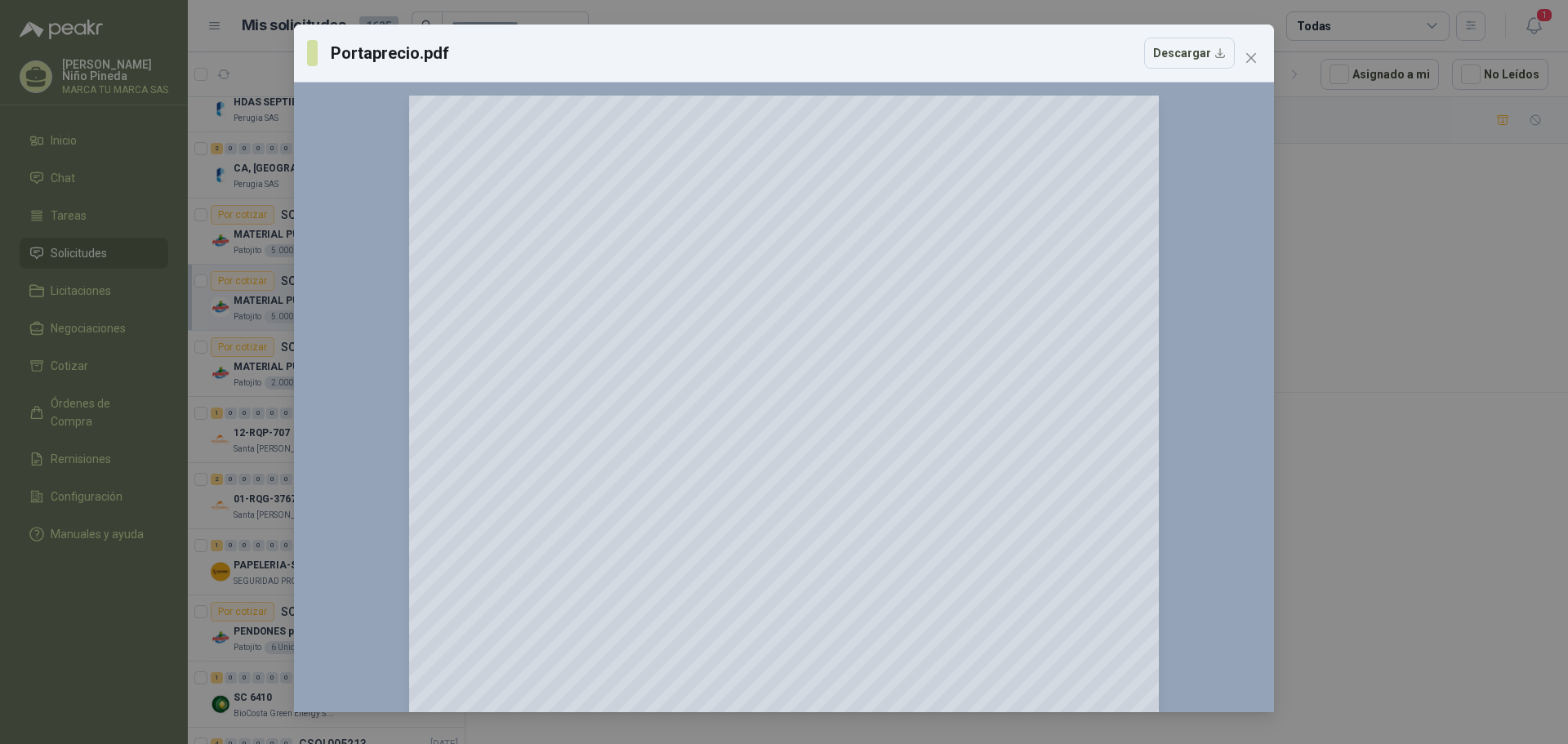
click at [1475, 318] on div "Portaprecio.pdf Descargar 150 %" at bounding box center [784, 372] width 1568 height 744
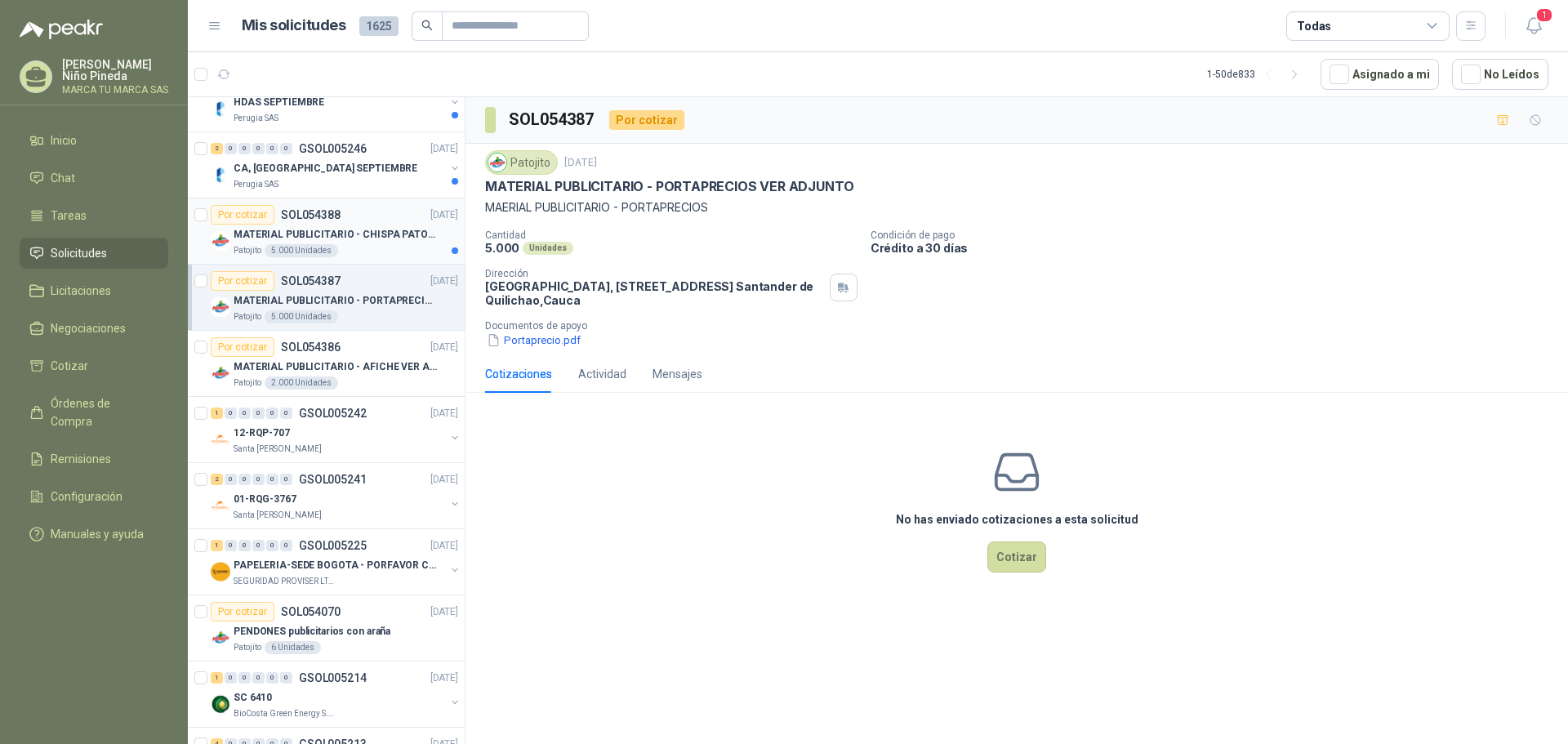
click at [355, 232] on p "MATERIAL PUBLICITARIO - CHISPA PATOJITO VER ADJUNTO" at bounding box center [336, 234] width 204 height 16
click at [573, 345] on button "Chispa Patojito.pdf" at bounding box center [543, 341] width 116 height 18
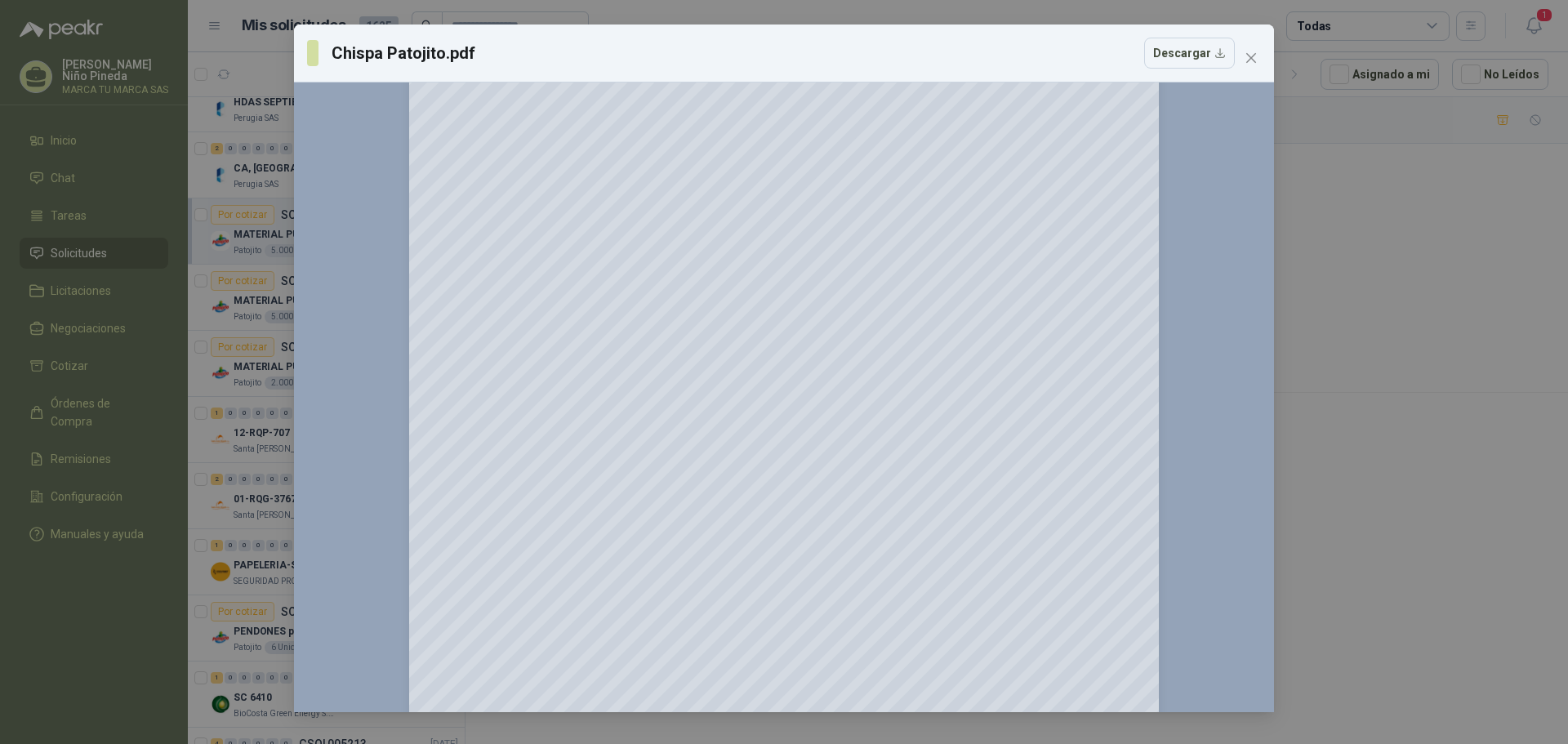
scroll to position [366, 0]
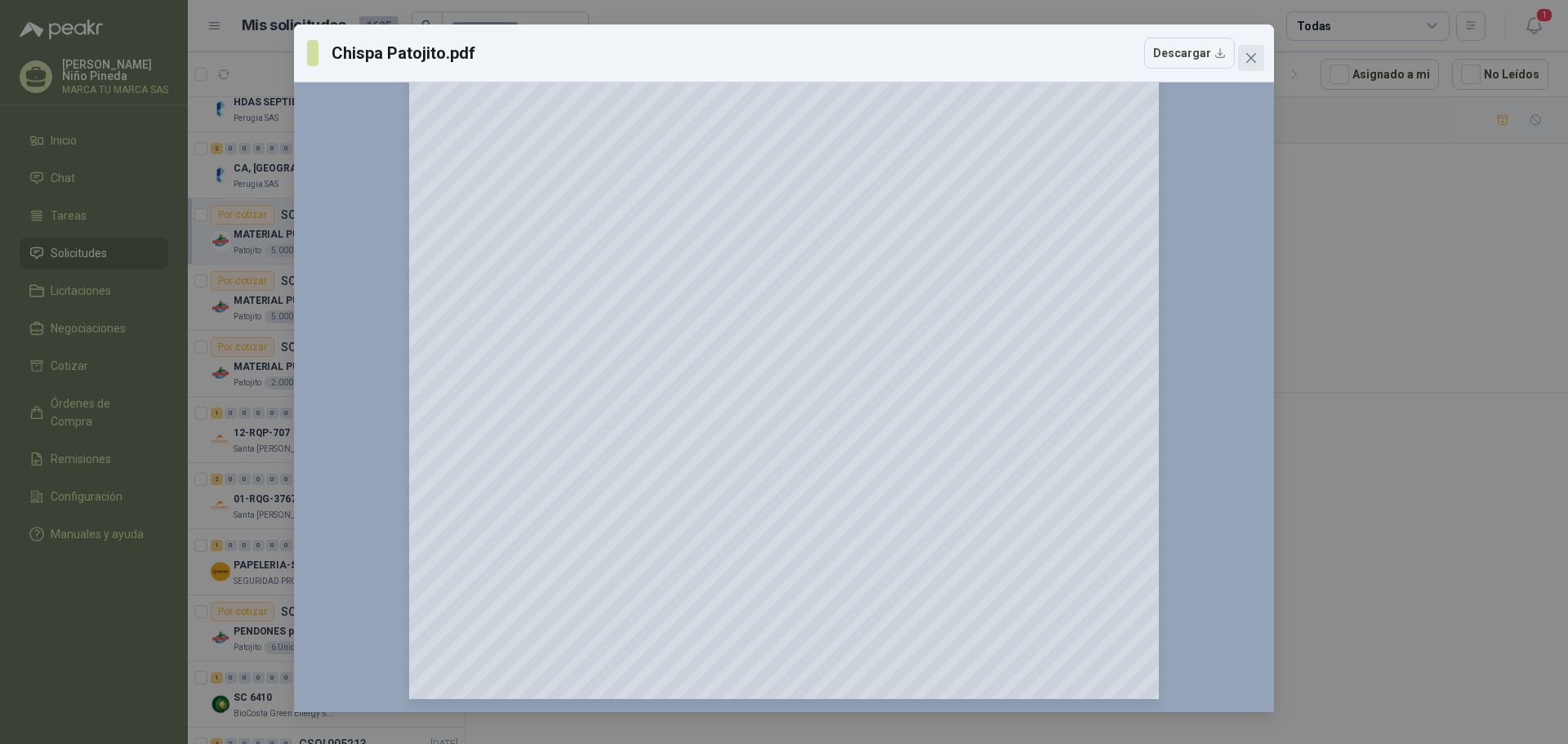
click at [1247, 45] on button "Close" at bounding box center [1252, 58] width 26 height 26
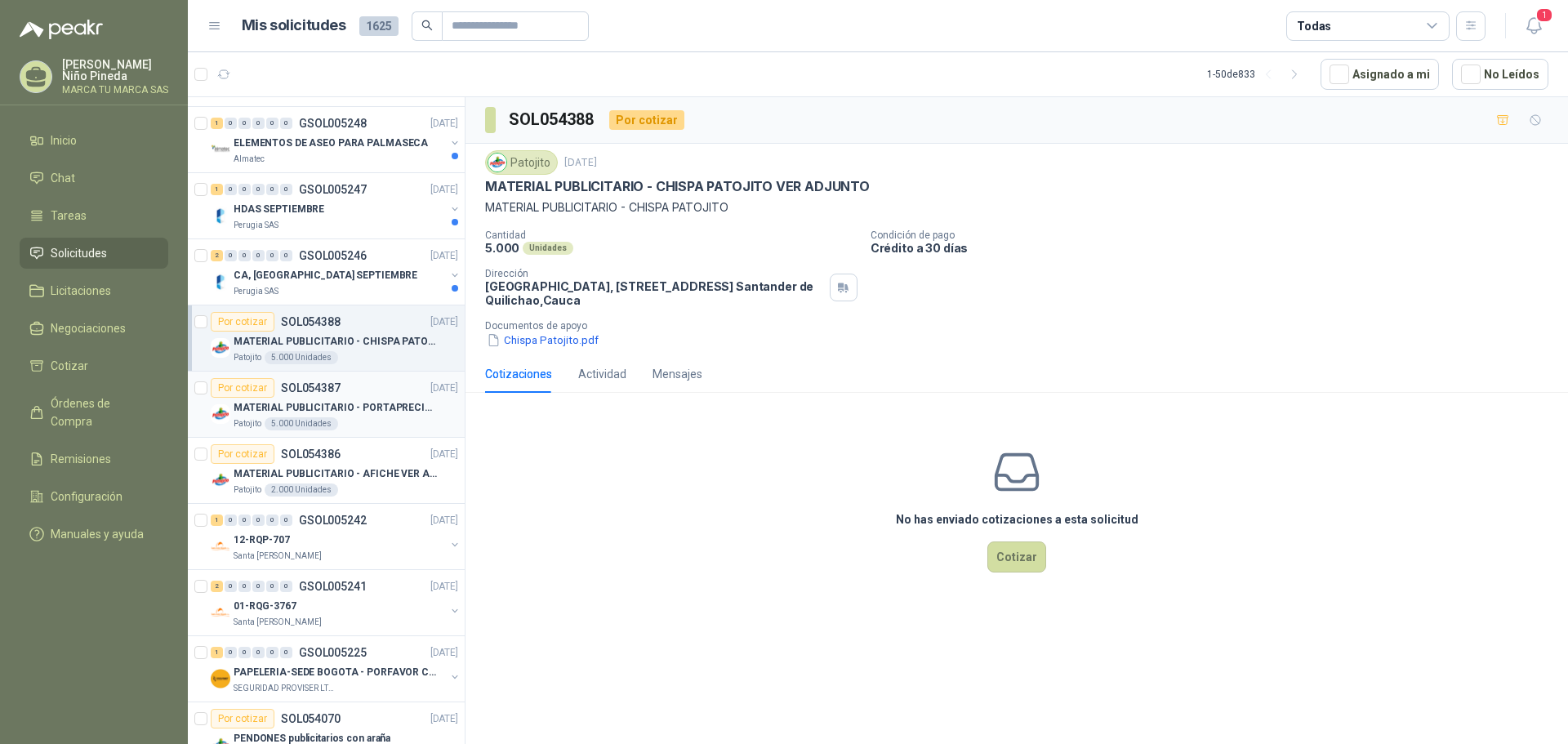
scroll to position [0, 0]
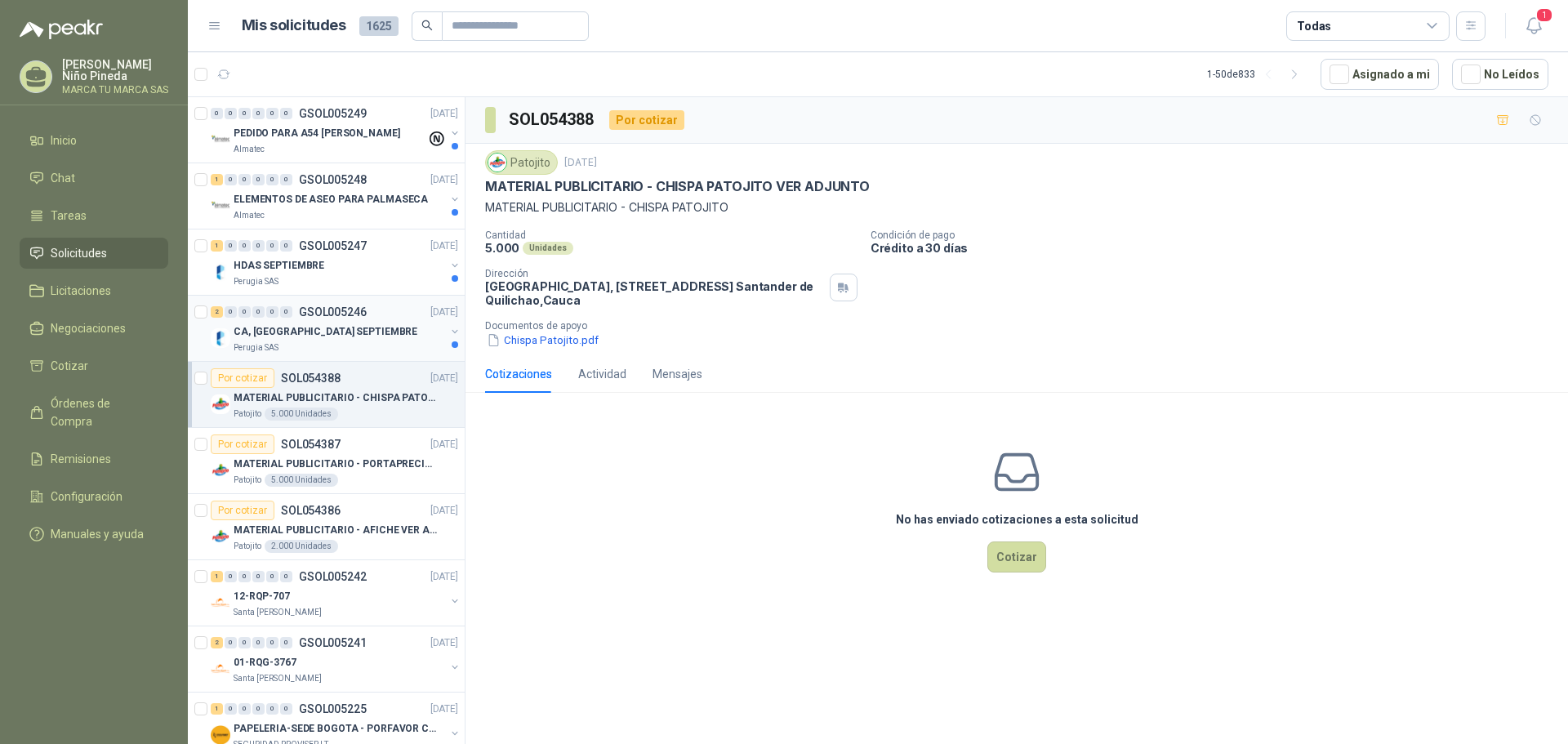
click at [351, 332] on div "CA, [GEOGRAPHIC_DATA] SEPTIEMBRE" at bounding box center [340, 331] width 212 height 19
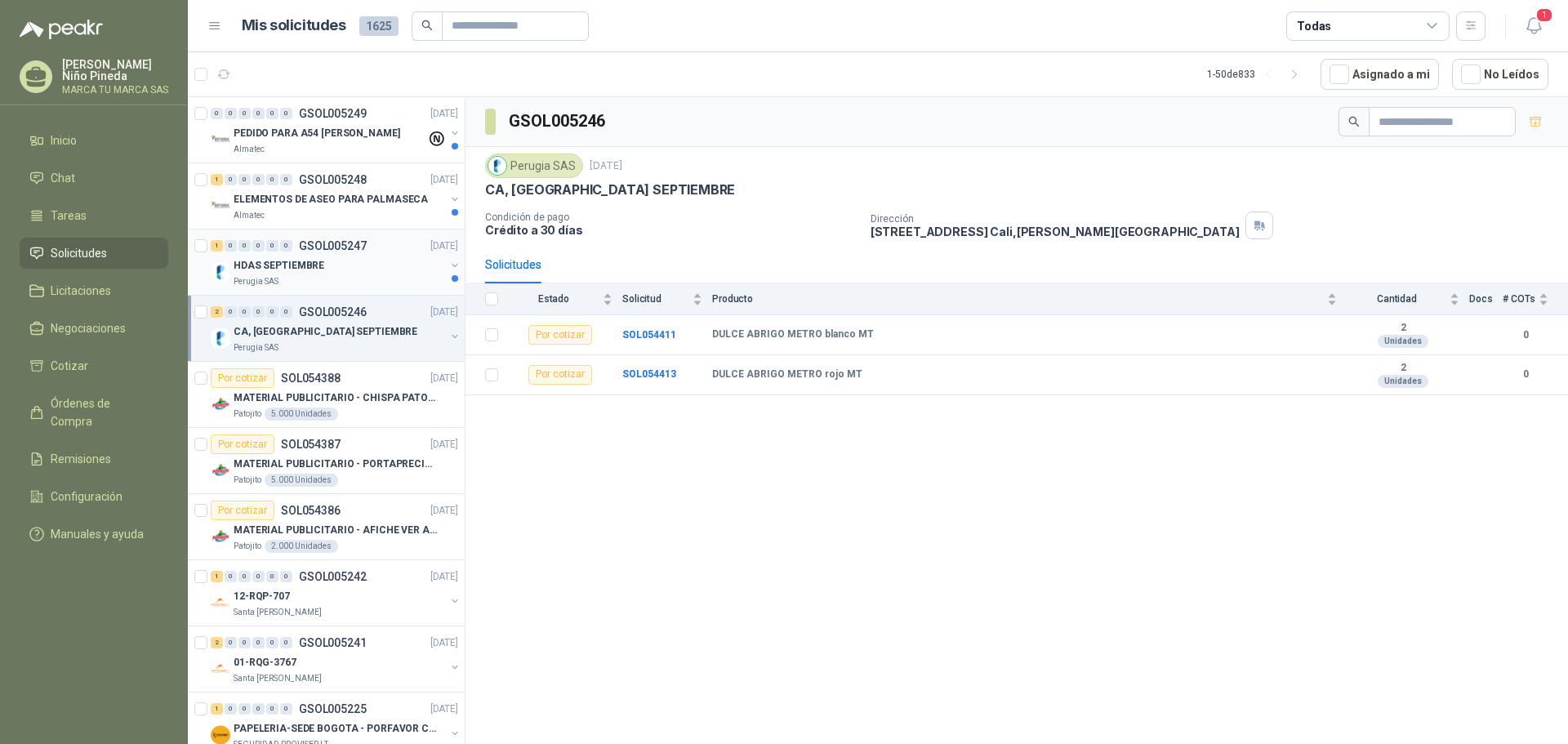
click at [373, 268] on div "HDAS SEPTIEMBRE" at bounding box center [340, 265] width 212 height 19
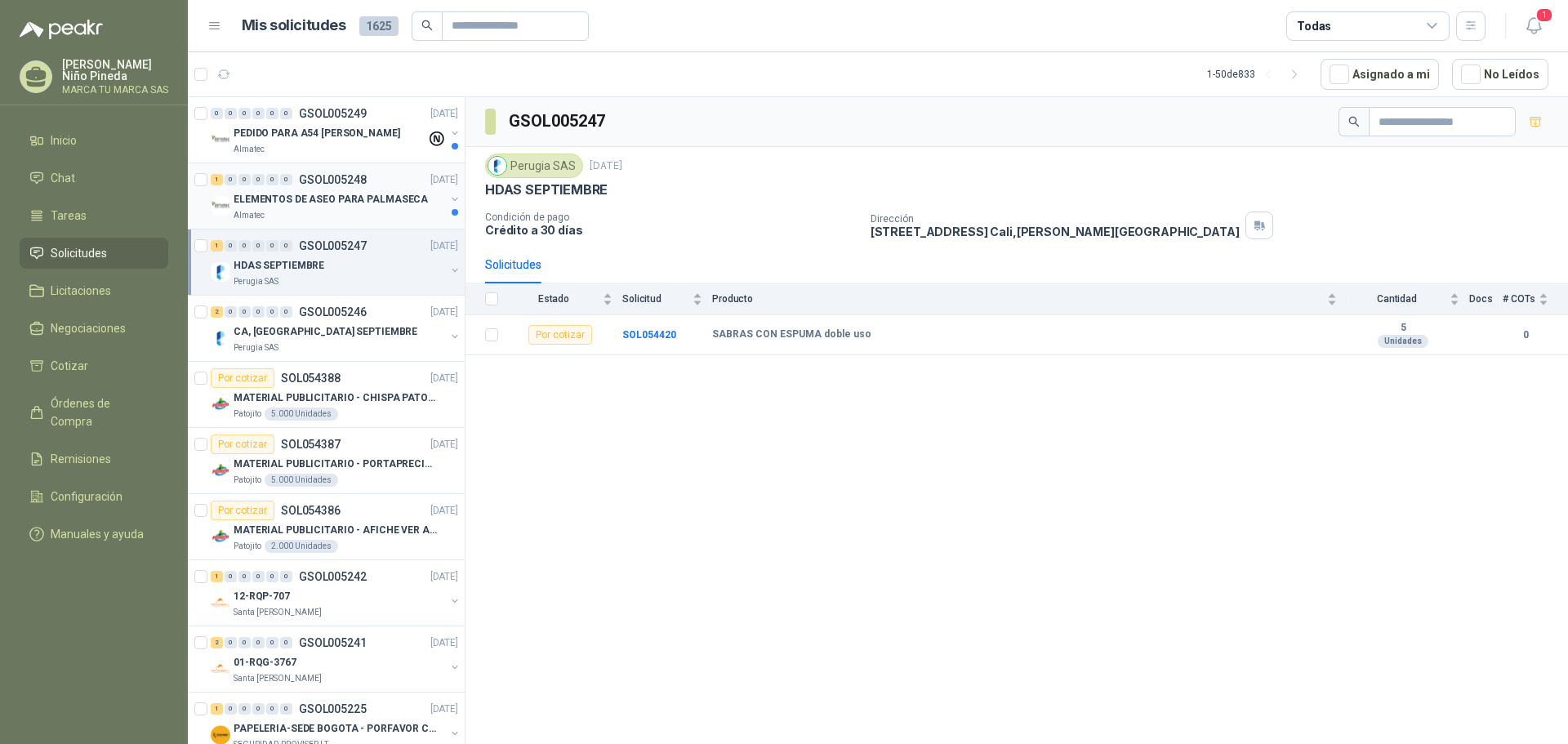
click at [345, 200] on p "ELEMENTOS DE ASEO PARA PALMASECA" at bounding box center [331, 200] width 194 height 16
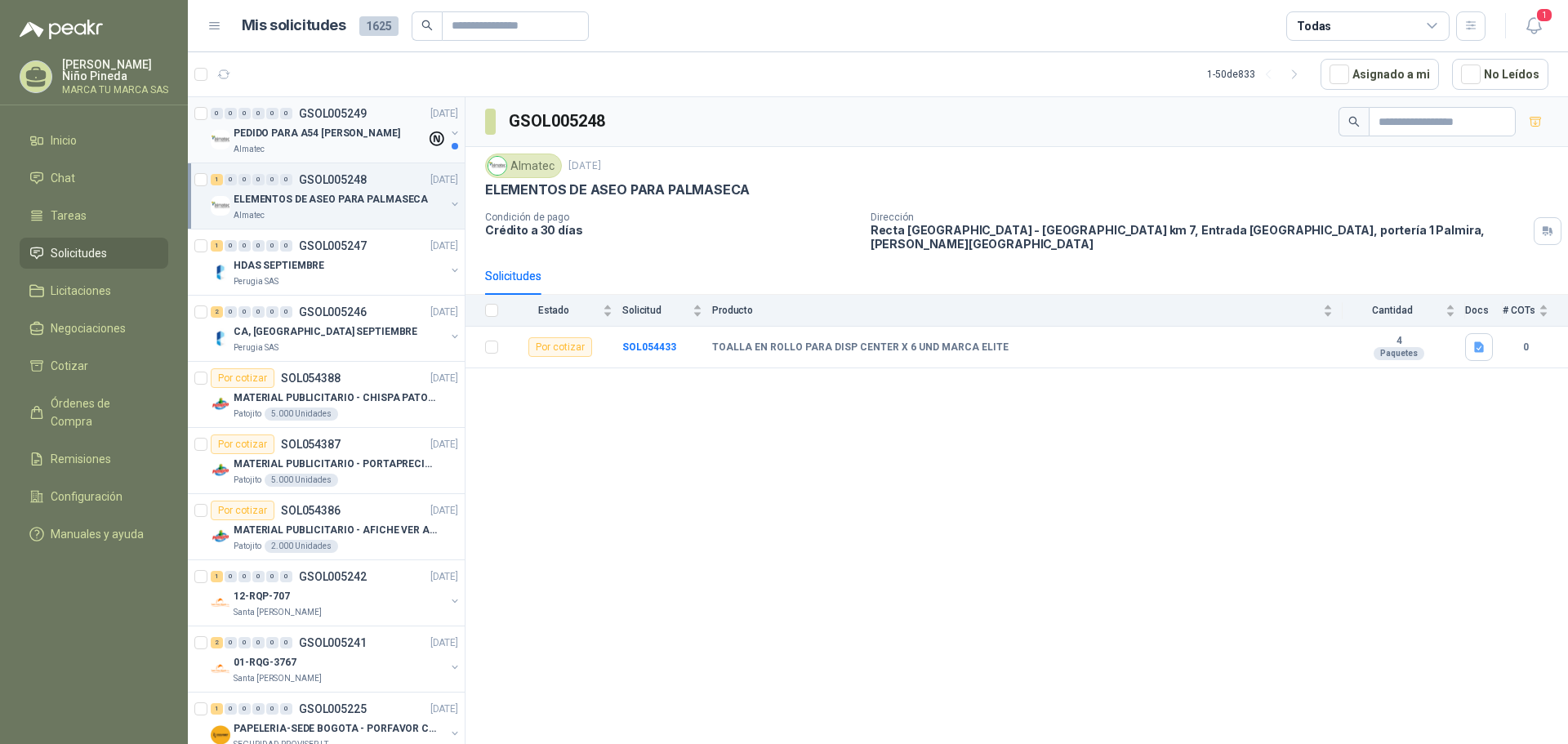
click at [318, 134] on p "PEDIDO PARA A54 [PERSON_NAME]" at bounding box center [317, 133] width 167 height 16
